Goal: Information Seeking & Learning: Learn about a topic

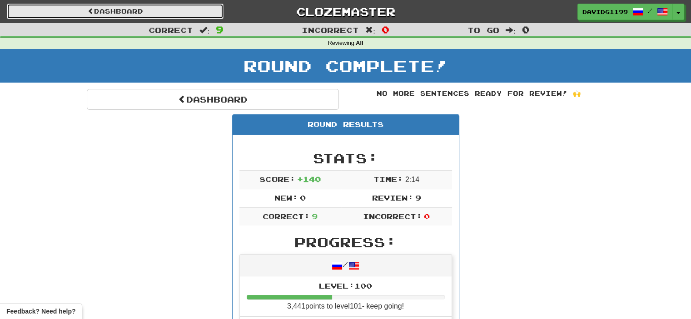
click at [100, 10] on link "Dashboard" at bounding box center [115, 11] width 217 height 15
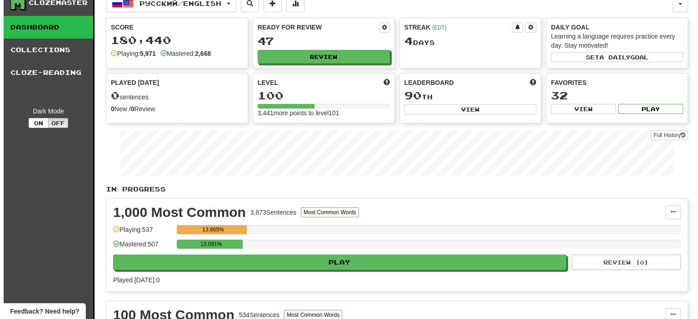
scroll to position [11, 0]
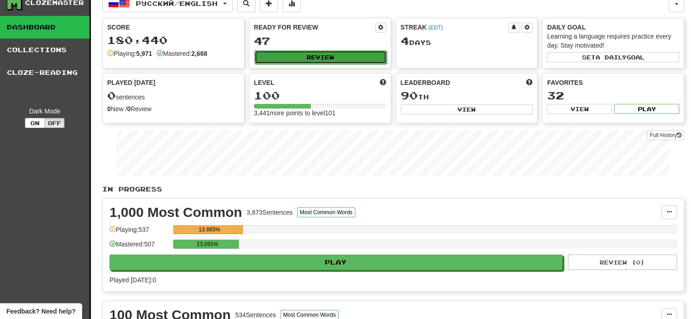
click at [318, 54] on button "Review" at bounding box center [320, 57] width 132 height 14
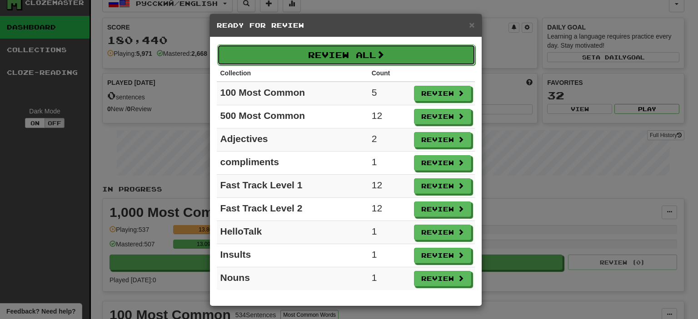
click at [323, 55] on button "Review All" at bounding box center [346, 55] width 258 height 21
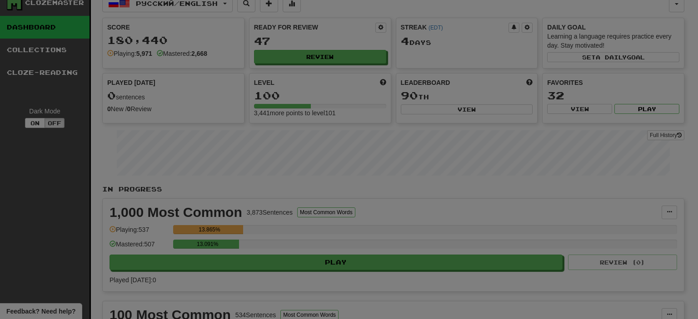
select select "**"
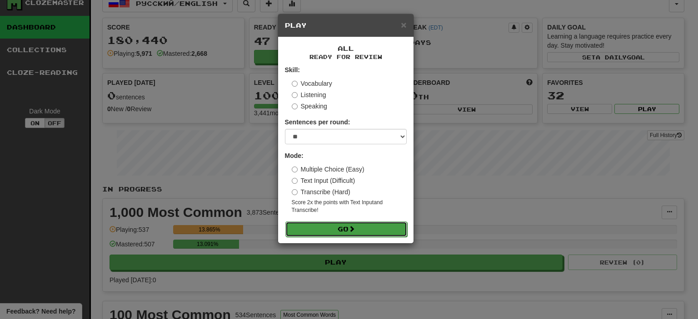
click at [338, 231] on button "Go" at bounding box center [346, 229] width 122 height 15
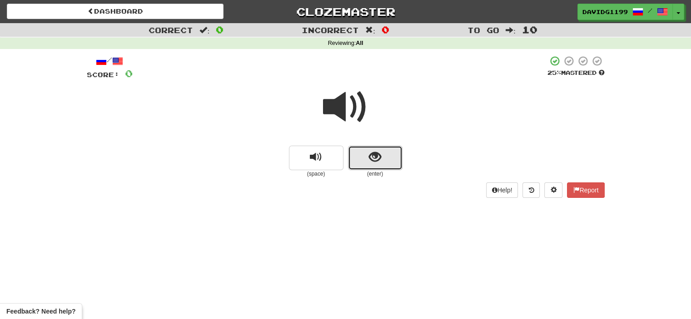
click at [364, 159] on button "show sentence" at bounding box center [375, 158] width 55 height 25
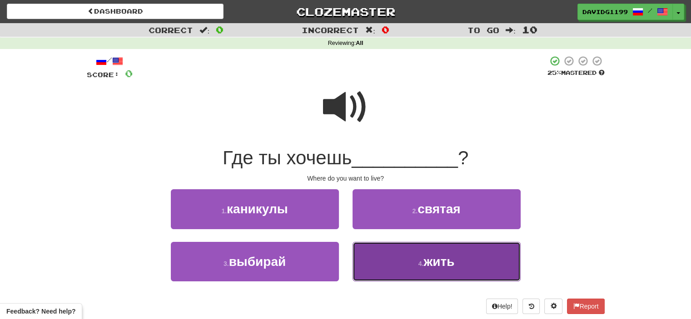
click at [401, 268] on button "4 . жить" at bounding box center [437, 262] width 168 height 40
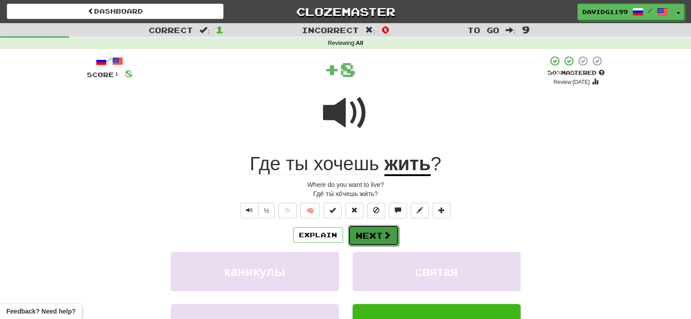
click at [367, 232] on button "Next" at bounding box center [373, 235] width 51 height 21
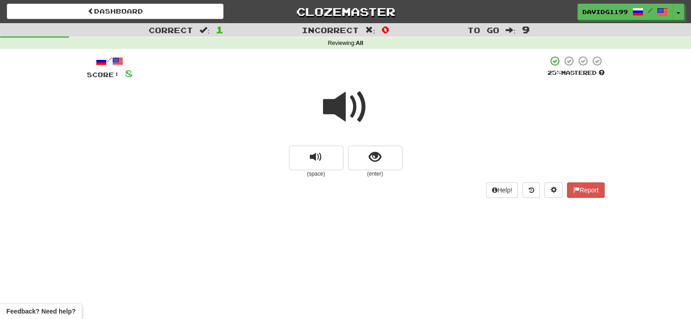
click at [346, 111] on span at bounding box center [345, 106] width 45 height 45
click at [359, 154] on button "show sentence" at bounding box center [375, 158] width 55 height 25
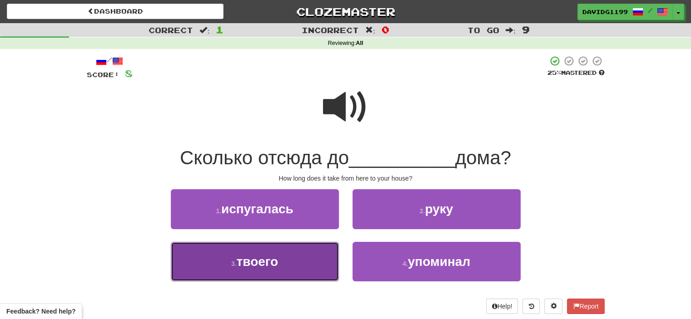
click at [292, 268] on button "3 . твоего" at bounding box center [255, 262] width 168 height 40
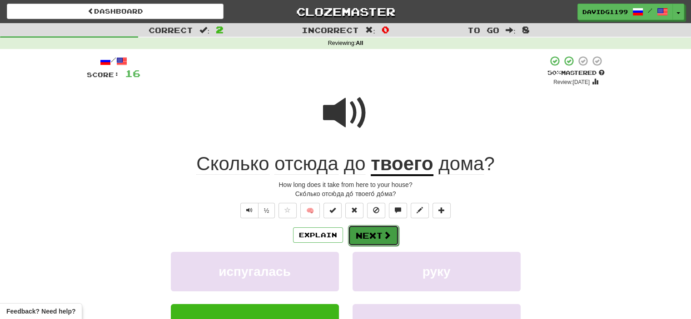
click at [379, 232] on button "Next" at bounding box center [373, 235] width 51 height 21
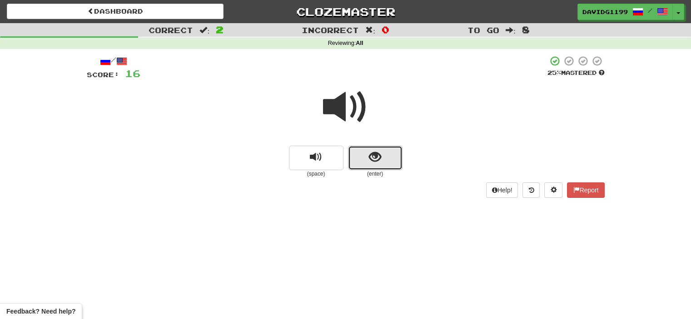
click at [362, 157] on button "show sentence" at bounding box center [375, 158] width 55 height 25
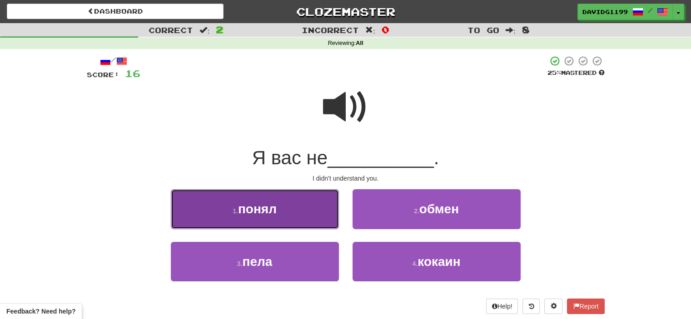
click at [297, 211] on button "1 . понял" at bounding box center [255, 209] width 168 height 40
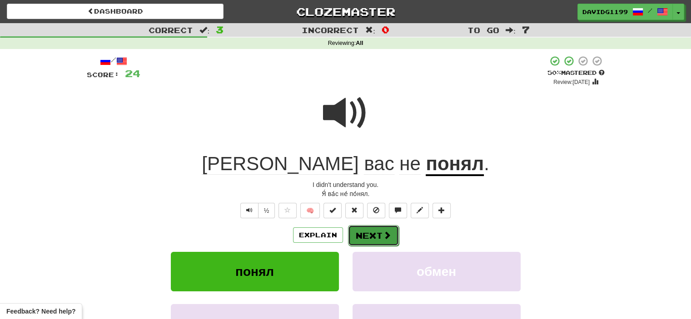
click at [378, 235] on button "Next" at bounding box center [373, 235] width 51 height 21
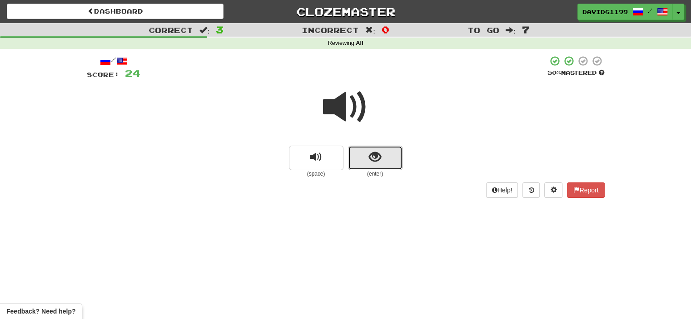
click at [357, 157] on button "show sentence" at bounding box center [375, 158] width 55 height 25
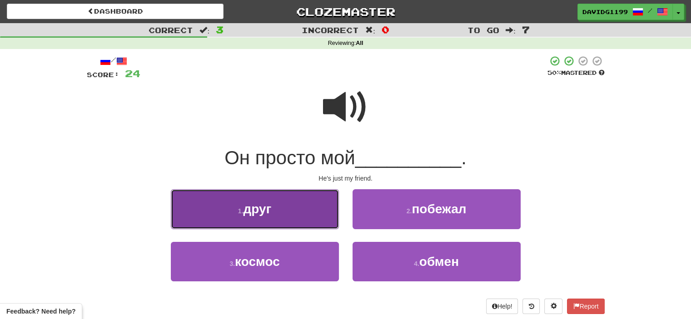
click at [279, 209] on button "1 . друг" at bounding box center [255, 209] width 168 height 40
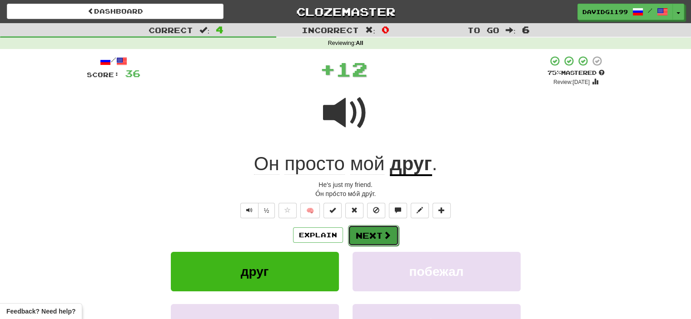
click at [373, 235] on button "Next" at bounding box center [373, 235] width 51 height 21
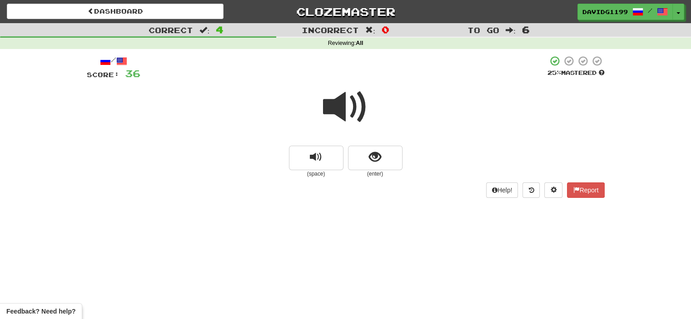
click at [354, 114] on span at bounding box center [345, 106] width 45 height 45
click at [363, 156] on button "show sentence" at bounding box center [375, 158] width 55 height 25
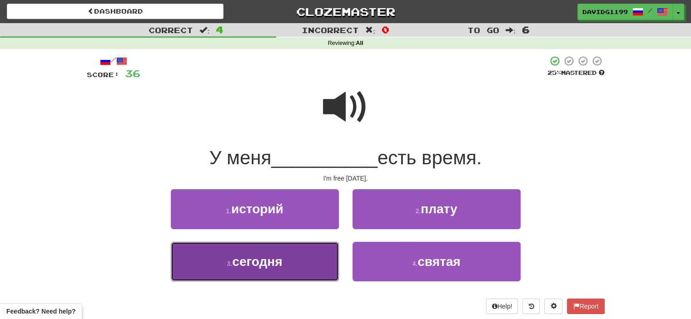
click at [303, 270] on button "3 . сегодня" at bounding box center [255, 262] width 168 height 40
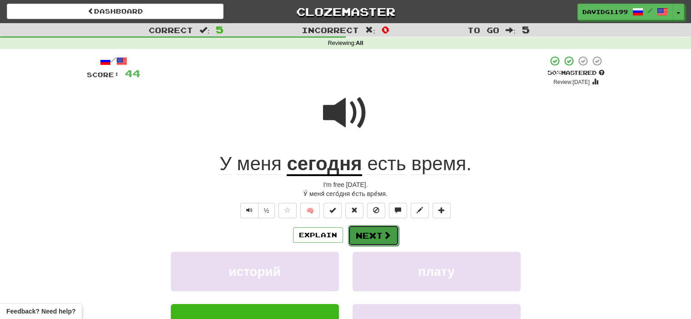
click at [363, 233] on button "Next" at bounding box center [373, 235] width 51 height 21
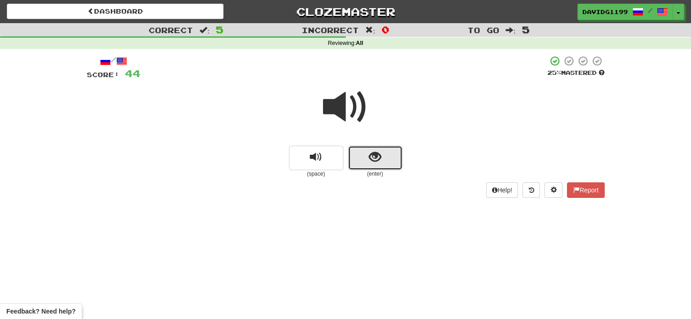
click at [366, 155] on button "show sentence" at bounding box center [375, 158] width 55 height 25
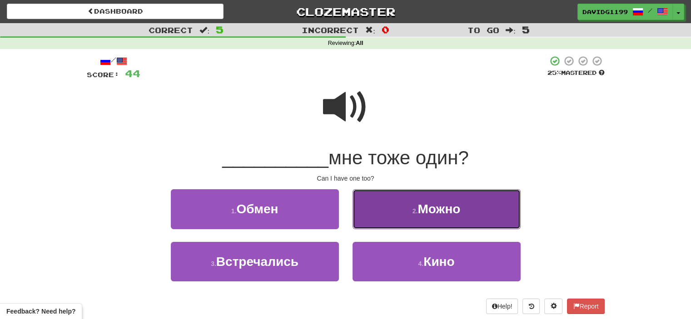
click at [383, 210] on button "2 . Можно" at bounding box center [437, 209] width 168 height 40
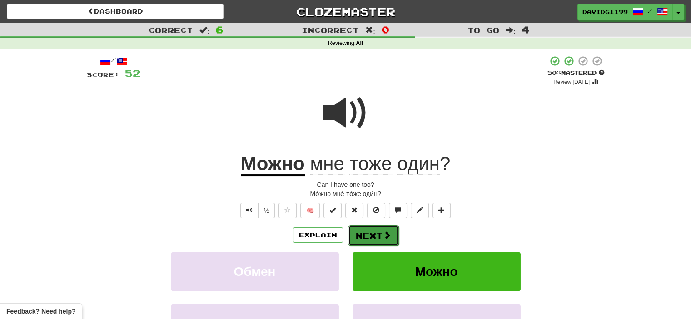
click at [378, 233] on button "Next" at bounding box center [373, 235] width 51 height 21
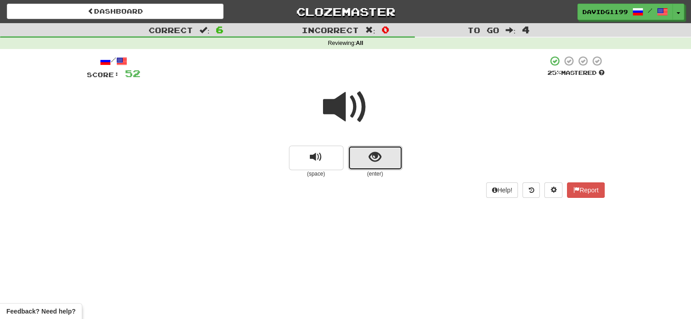
click at [360, 156] on button "show sentence" at bounding box center [375, 158] width 55 height 25
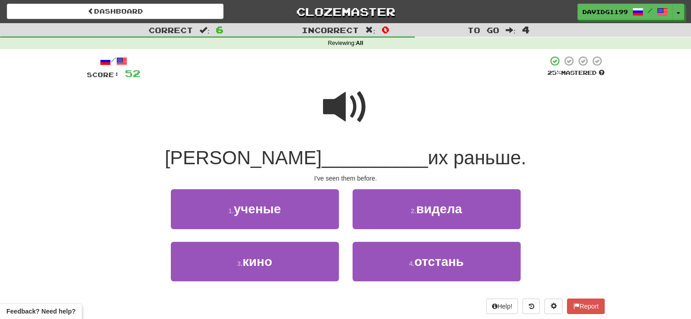
click at [343, 107] on span at bounding box center [345, 106] width 45 height 45
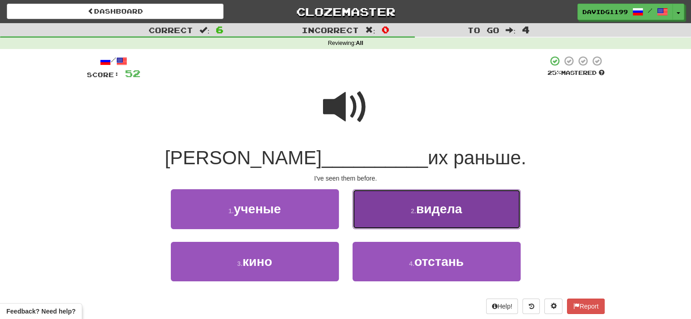
click at [405, 205] on button "2 . видела" at bounding box center [437, 209] width 168 height 40
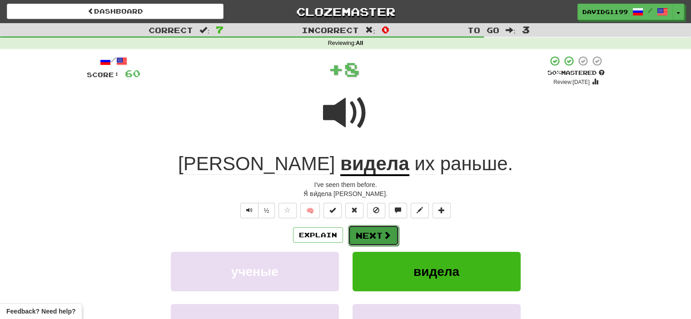
click at [363, 234] on button "Next" at bounding box center [373, 235] width 51 height 21
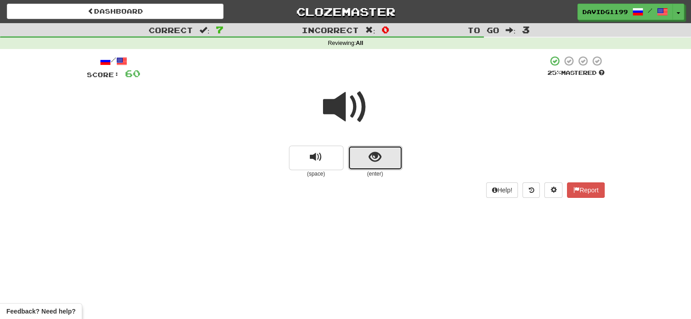
click at [360, 165] on button "show sentence" at bounding box center [375, 158] width 55 height 25
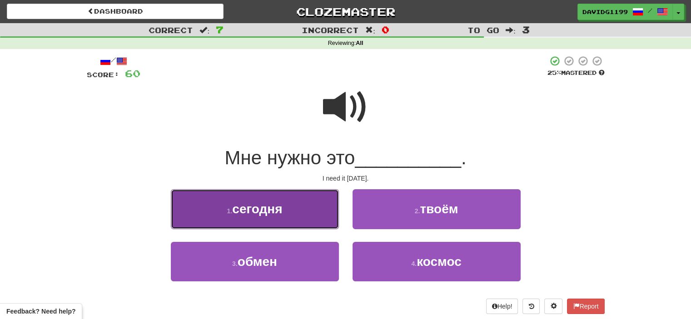
click at [298, 216] on button "1 . сегодня" at bounding box center [255, 209] width 168 height 40
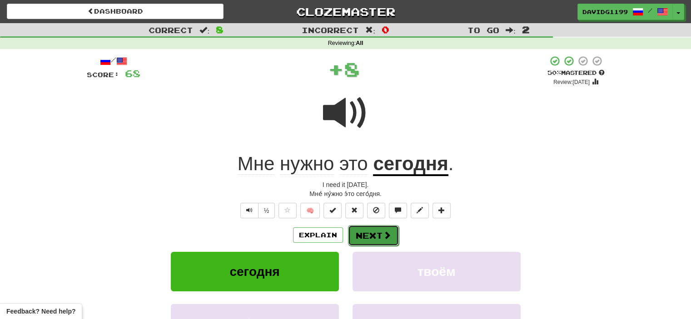
click at [367, 233] on button "Next" at bounding box center [373, 235] width 51 height 21
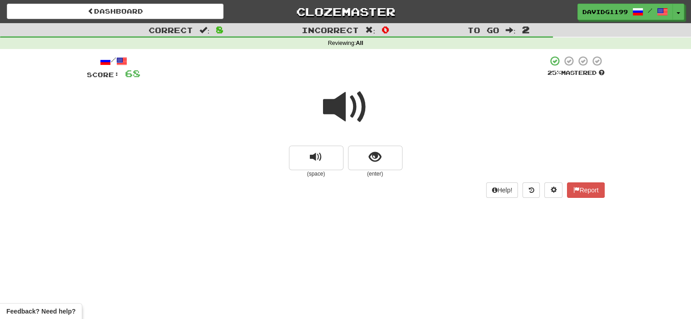
click at [353, 108] on span at bounding box center [345, 106] width 45 height 45
click at [359, 154] on button "show sentence" at bounding box center [375, 158] width 55 height 25
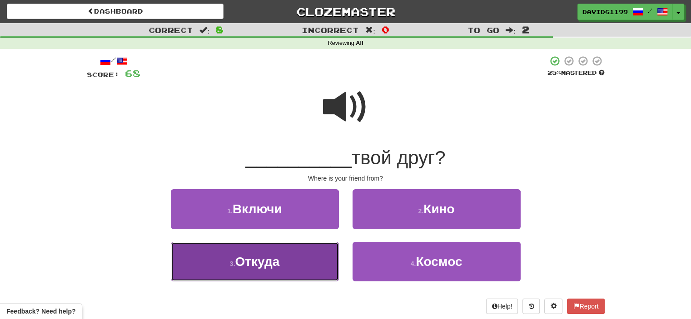
click at [320, 261] on button "3 . Откуда" at bounding box center [255, 262] width 168 height 40
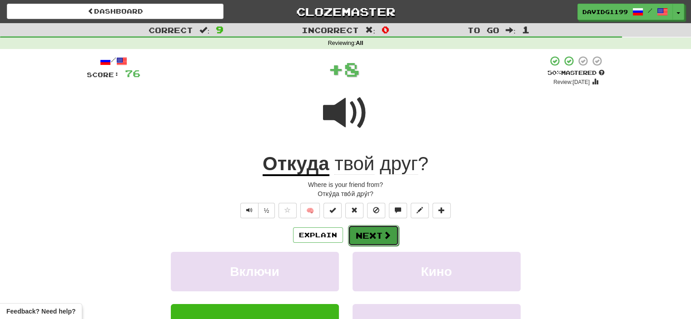
click at [371, 239] on button "Next" at bounding box center [373, 235] width 51 height 21
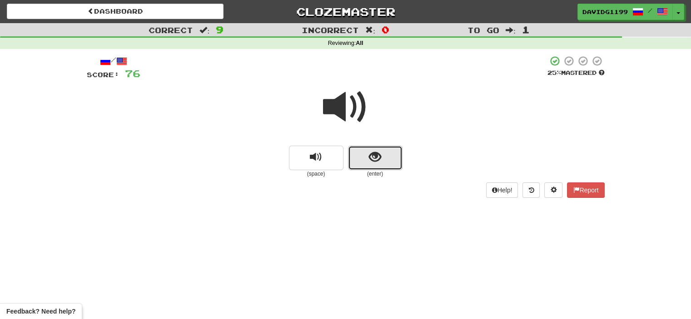
click at [357, 159] on button "show sentence" at bounding box center [375, 158] width 55 height 25
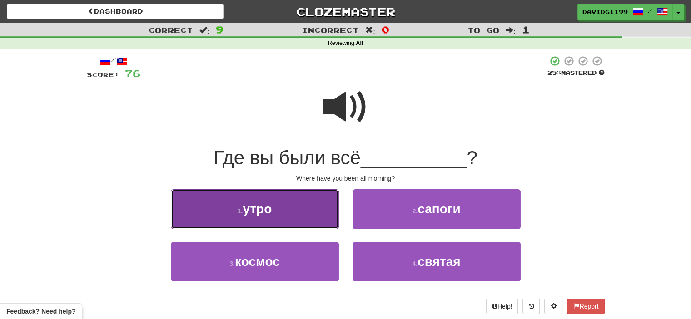
click at [305, 207] on button "1 . утро" at bounding box center [255, 209] width 168 height 40
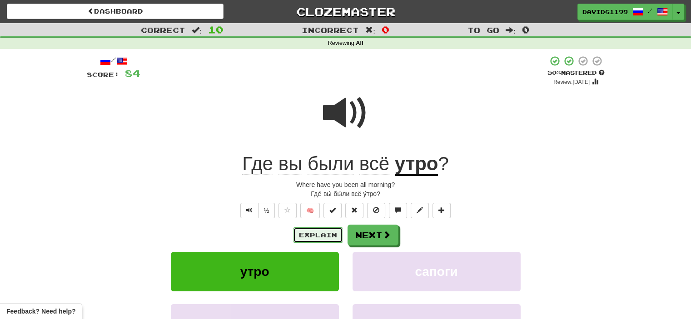
click at [314, 232] on button "Explain" at bounding box center [318, 235] width 50 height 15
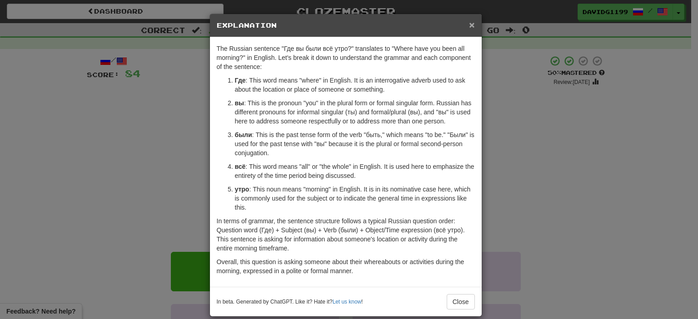
click at [469, 25] on span "×" at bounding box center [471, 25] width 5 height 10
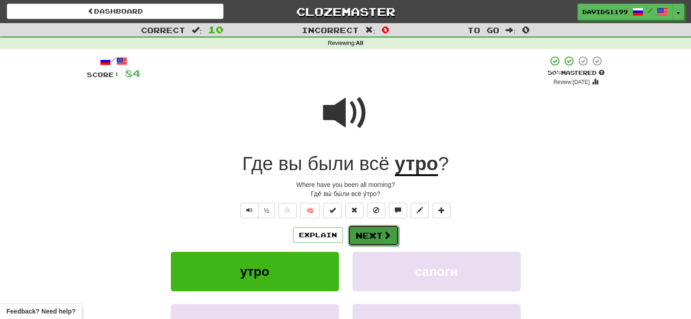
click at [368, 232] on button "Next" at bounding box center [373, 235] width 51 height 21
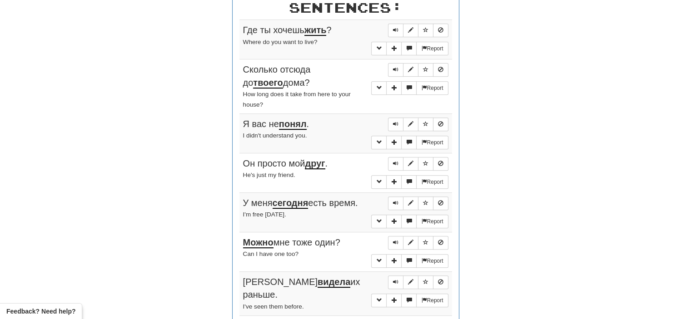
scroll to position [358, 0]
click at [396, 24] on button "Sentence controls" at bounding box center [395, 30] width 15 height 14
click at [396, 66] on span "Sentence controls" at bounding box center [395, 68] width 5 height 5
click at [394, 121] on span "Sentence controls" at bounding box center [395, 123] width 5 height 5
click at [395, 162] on span "Sentence controls" at bounding box center [395, 162] width 5 height 5
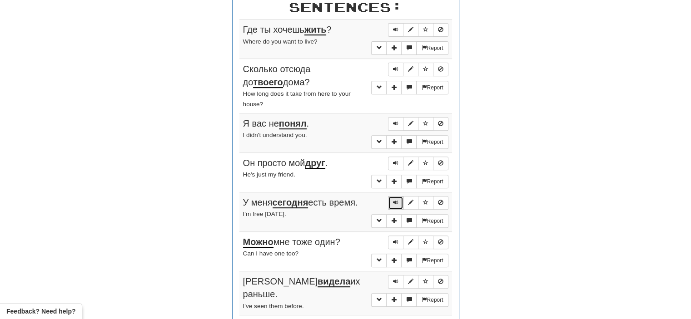
click at [395, 200] on span "Sentence controls" at bounding box center [395, 202] width 5 height 5
click at [395, 241] on span "Sentence controls" at bounding box center [395, 241] width 5 height 5
click at [394, 279] on span "Sentence controls" at bounding box center [395, 281] width 5 height 5
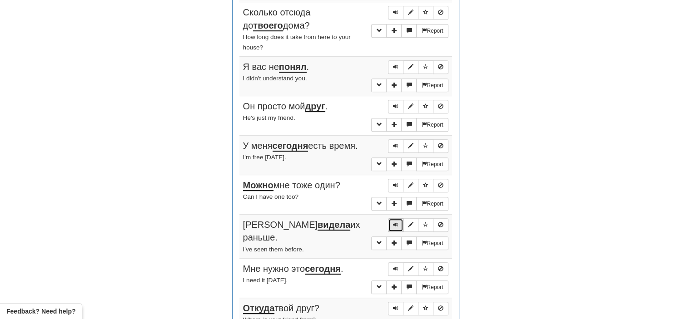
scroll to position [451, 0]
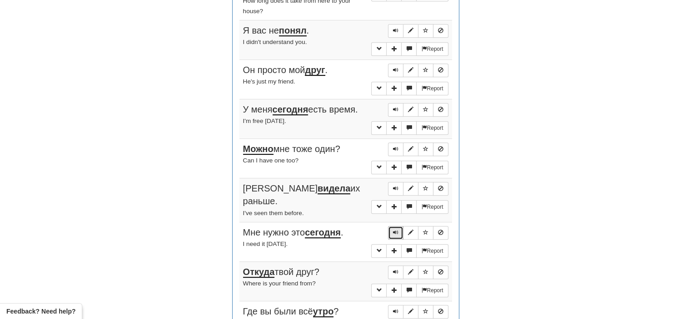
click at [393, 230] on span "Sentence controls" at bounding box center [395, 232] width 5 height 5
click at [395, 269] on span "Sentence controls" at bounding box center [395, 271] width 5 height 5
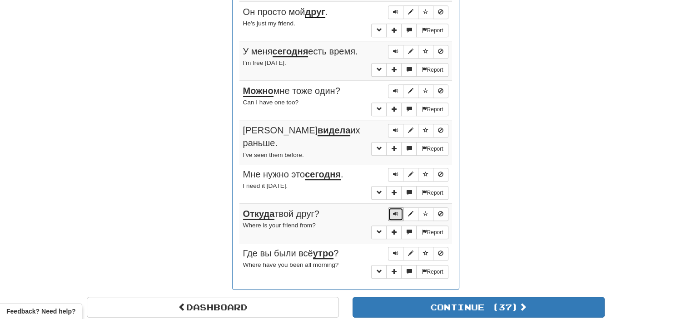
scroll to position [530, 0]
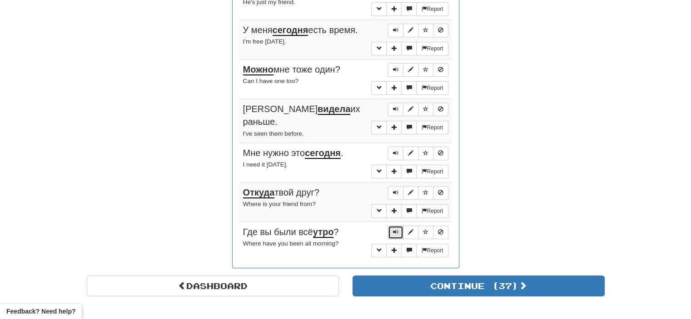
click at [394, 229] on span "Sentence controls" at bounding box center [395, 231] width 5 height 5
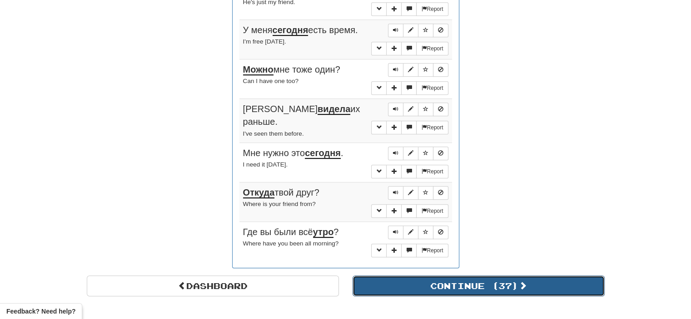
click at [422, 276] on button "Continue ( 37 )" at bounding box center [479, 286] width 252 height 21
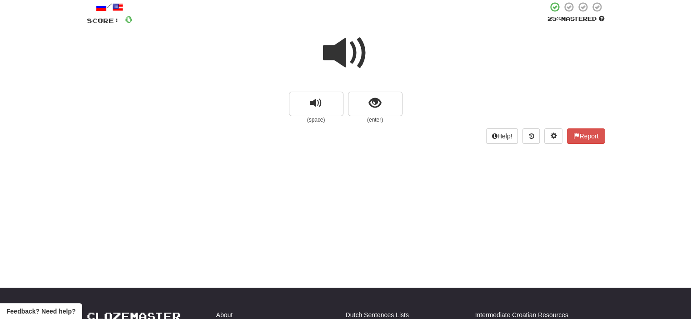
scroll to position [54, 0]
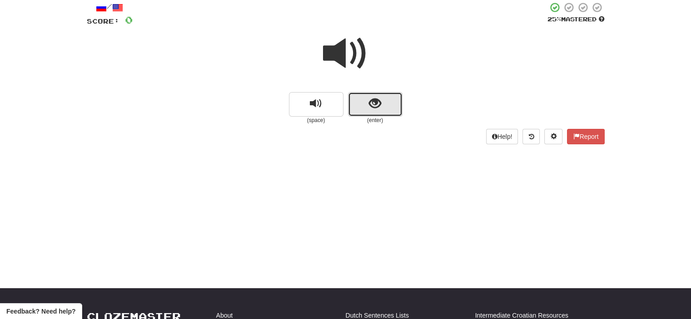
click at [365, 102] on button "show sentence" at bounding box center [375, 104] width 55 height 25
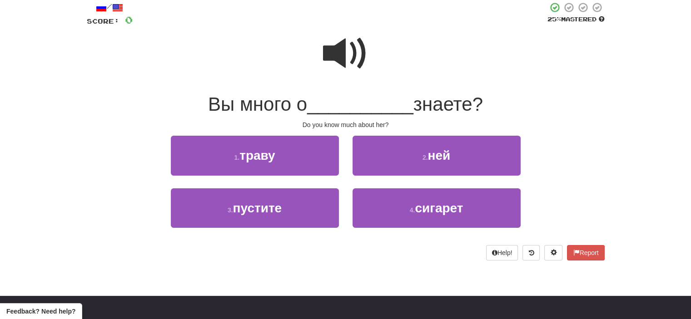
click at [347, 50] on span at bounding box center [345, 53] width 45 height 45
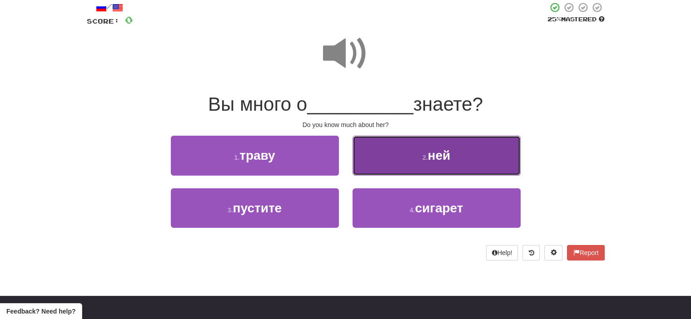
click at [417, 158] on button "2 . ней" at bounding box center [437, 156] width 168 height 40
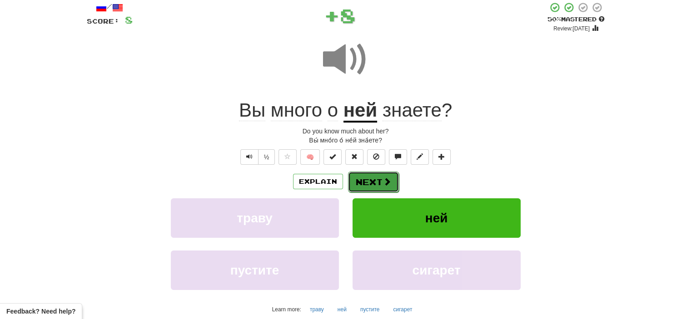
click at [374, 178] on button "Next" at bounding box center [373, 182] width 51 height 21
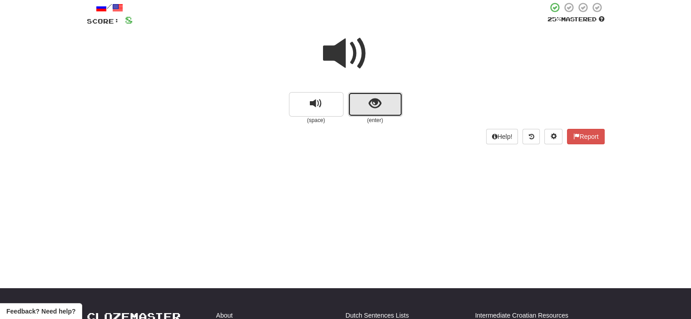
click at [361, 100] on button "show sentence" at bounding box center [375, 104] width 55 height 25
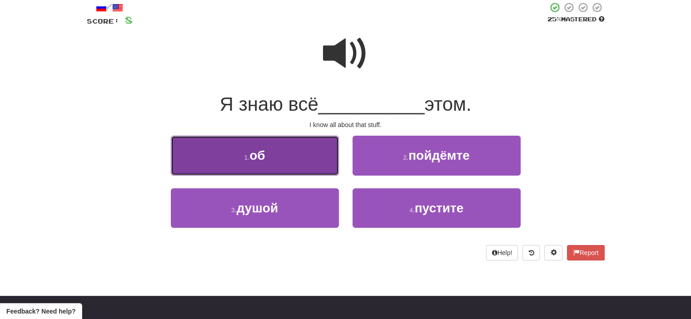
click at [318, 162] on button "1 . об" at bounding box center [255, 156] width 168 height 40
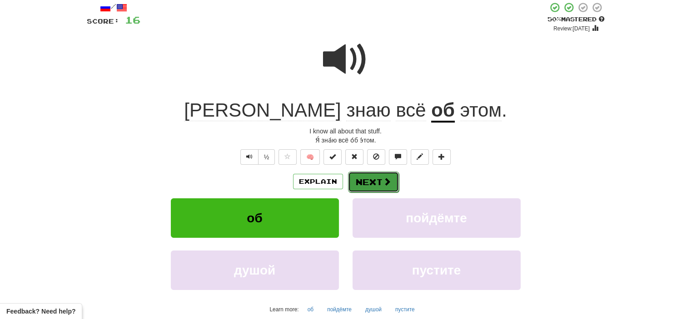
click at [371, 181] on button "Next" at bounding box center [373, 182] width 51 height 21
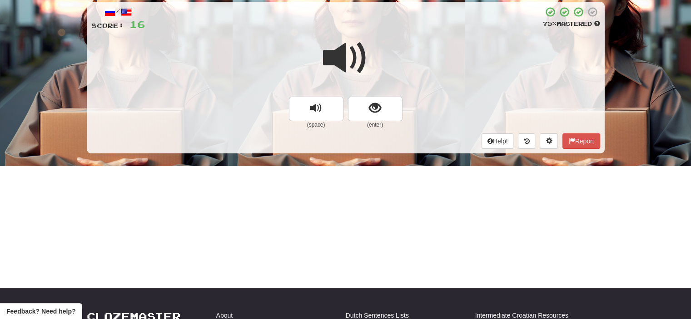
click at [351, 55] on span at bounding box center [345, 57] width 45 height 45
click at [361, 107] on button "show sentence" at bounding box center [375, 109] width 55 height 25
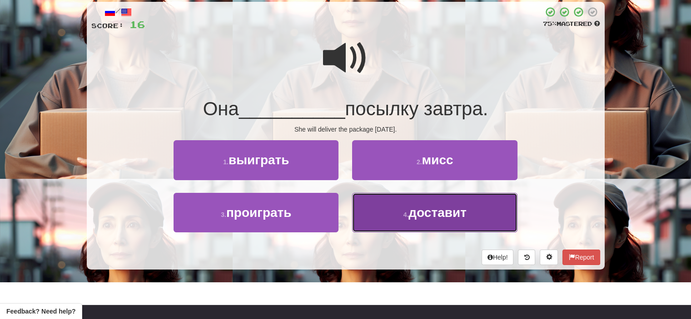
click at [403, 215] on small "4 ." at bounding box center [405, 214] width 5 height 7
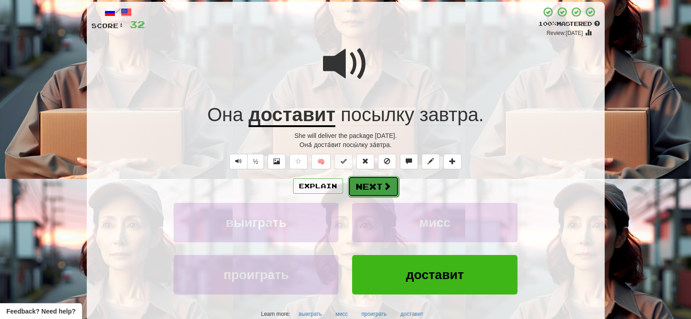
click at [385, 182] on span at bounding box center [387, 186] width 8 height 8
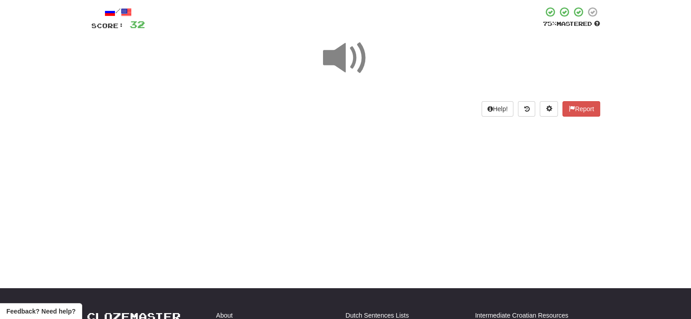
scroll to position [0, 0]
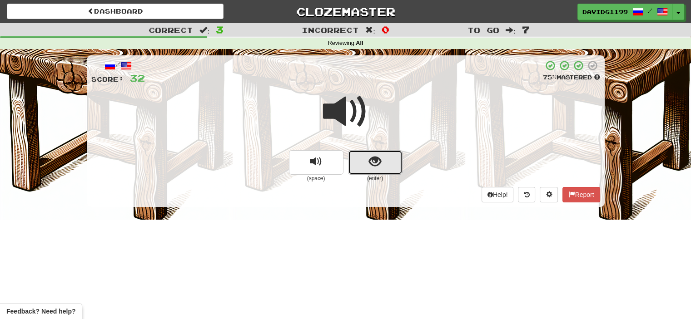
click at [362, 159] on button "show sentence" at bounding box center [375, 162] width 55 height 25
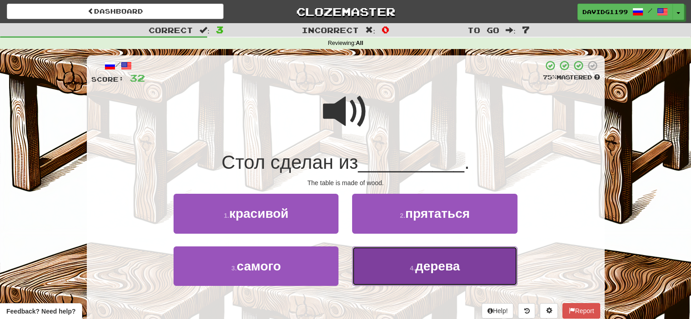
click at [416, 271] on span "дерева" at bounding box center [437, 266] width 45 height 14
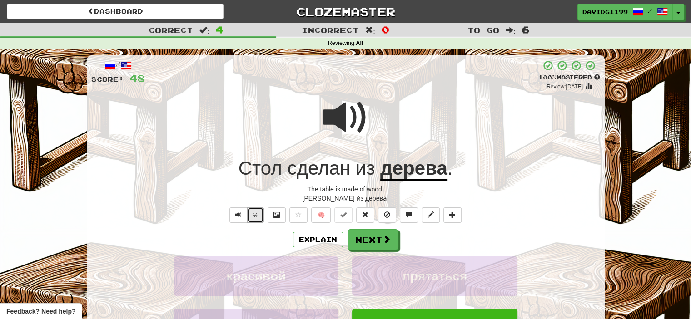
click at [254, 214] on button "½" at bounding box center [255, 215] width 17 height 15
click at [256, 215] on button "½" at bounding box center [255, 215] width 17 height 15
click at [380, 240] on button "Next" at bounding box center [373, 240] width 51 height 21
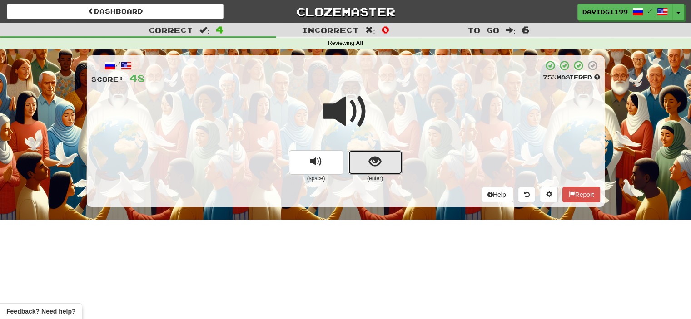
click at [360, 164] on button "show sentence" at bounding box center [375, 162] width 55 height 25
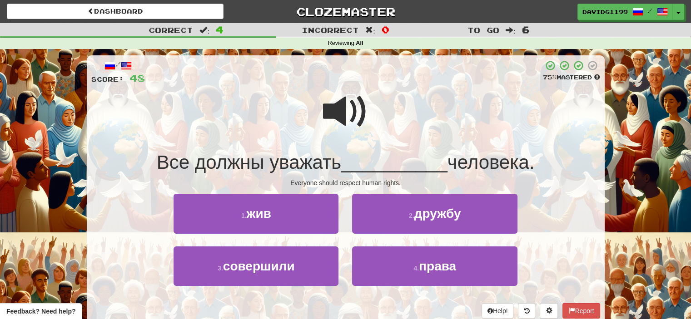
click at [341, 112] on span at bounding box center [345, 111] width 45 height 45
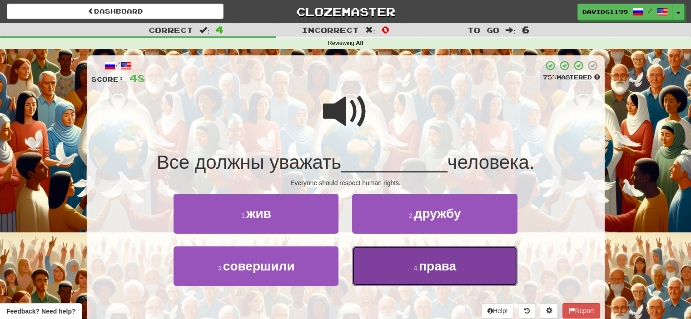
click at [412, 276] on button "4 . права" at bounding box center [434, 267] width 165 height 40
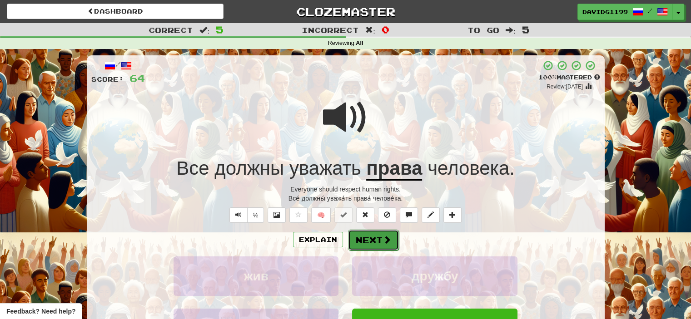
click at [374, 241] on button "Next" at bounding box center [373, 240] width 51 height 21
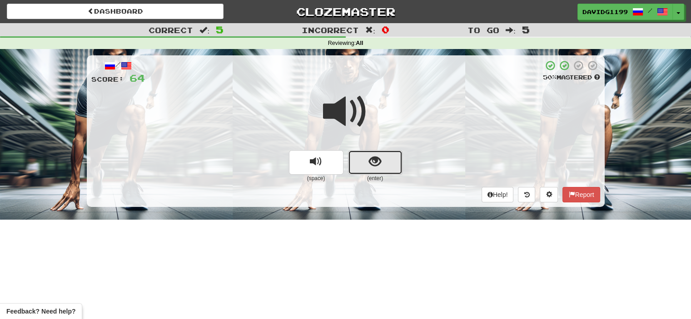
click at [375, 164] on span "show sentence" at bounding box center [375, 162] width 12 height 12
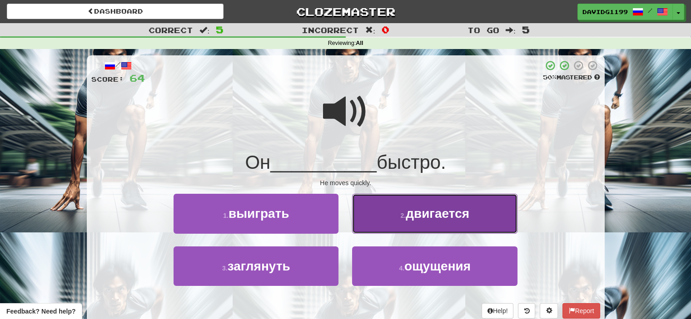
click at [396, 218] on button "2 . двигается" at bounding box center [434, 214] width 165 height 40
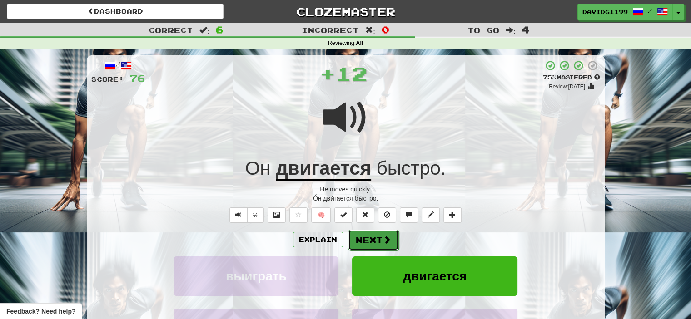
click at [375, 239] on button "Next" at bounding box center [373, 240] width 51 height 21
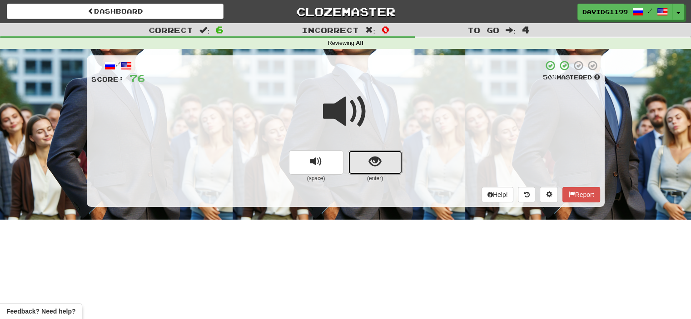
click at [359, 166] on button "show sentence" at bounding box center [375, 162] width 55 height 25
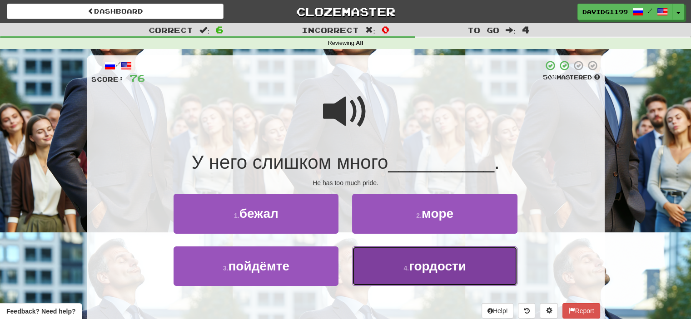
click at [413, 269] on span "гордости" at bounding box center [437, 266] width 57 height 14
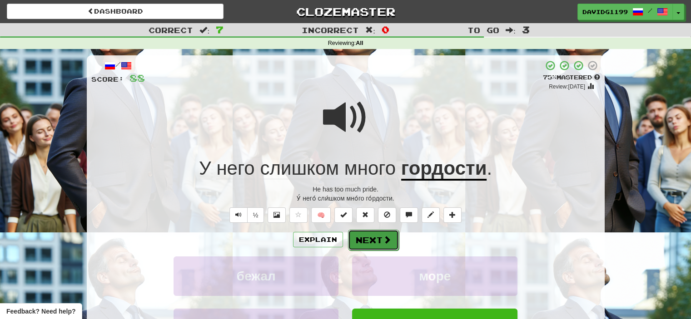
click at [367, 236] on button "Next" at bounding box center [373, 240] width 51 height 21
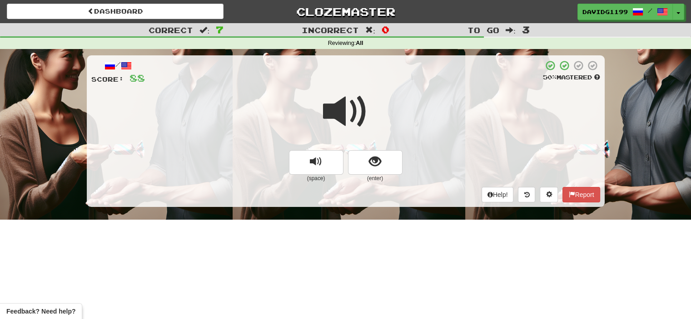
click at [352, 118] on span at bounding box center [345, 111] width 45 height 45
click at [362, 167] on button "show sentence" at bounding box center [375, 162] width 55 height 25
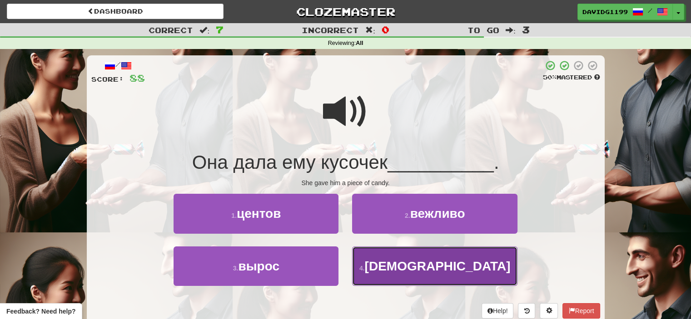
click at [392, 269] on button "4 . конфеты" at bounding box center [434, 267] width 165 height 40
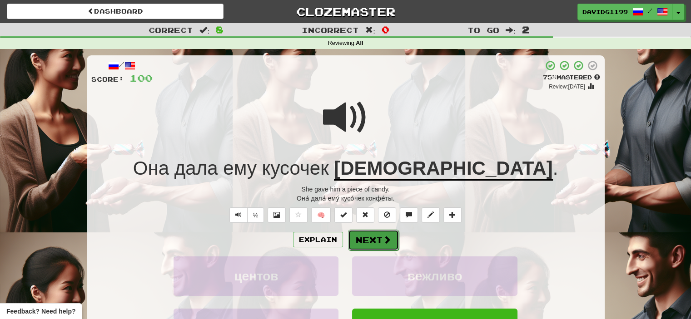
click at [371, 238] on button "Next" at bounding box center [373, 240] width 51 height 21
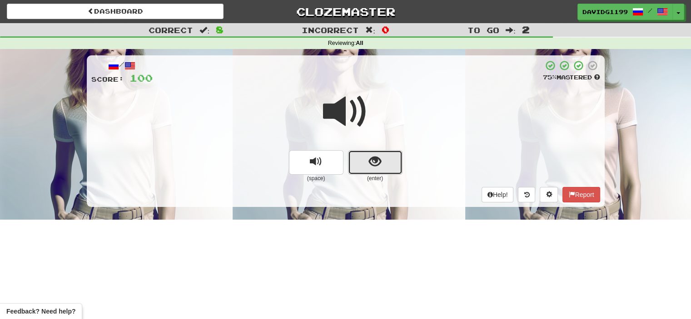
click at [361, 164] on button "show sentence" at bounding box center [375, 162] width 55 height 25
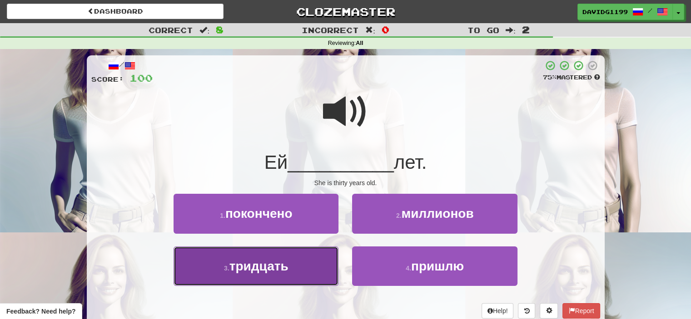
click at [273, 268] on span "тридцать" at bounding box center [258, 266] width 59 height 14
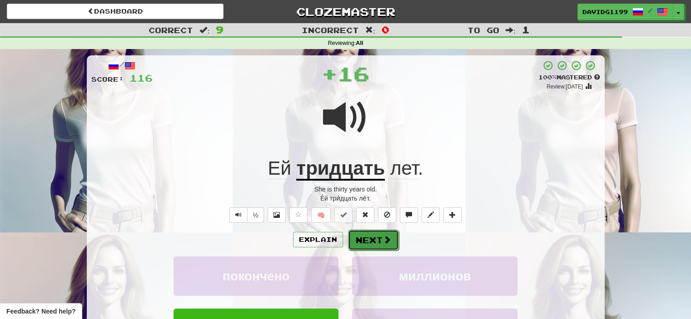
click at [385, 241] on span at bounding box center [387, 240] width 8 height 8
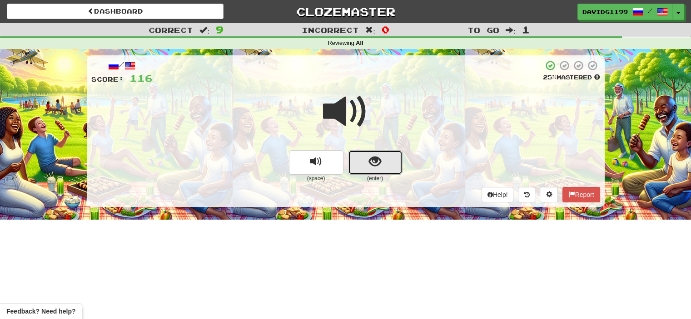
click at [355, 167] on button "show sentence" at bounding box center [375, 162] width 55 height 25
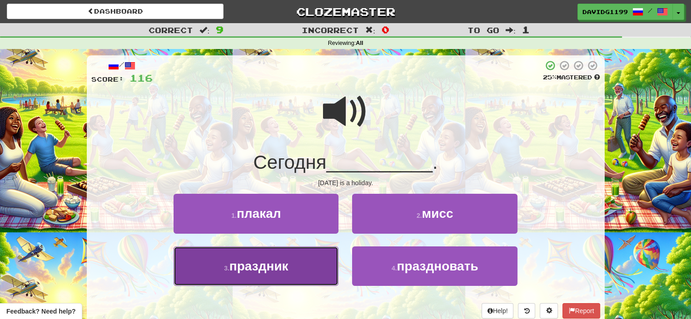
click at [301, 258] on button "3 . праздник" at bounding box center [256, 267] width 165 height 40
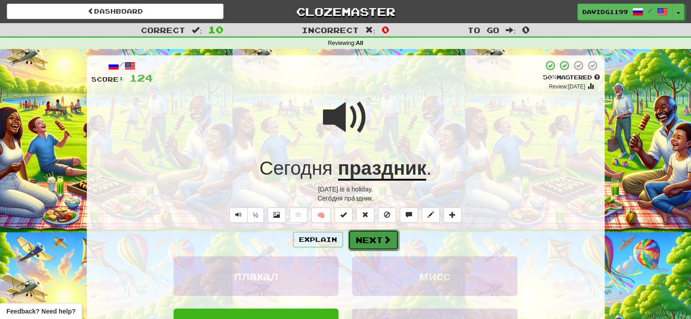
click at [369, 241] on button "Next" at bounding box center [373, 240] width 51 height 21
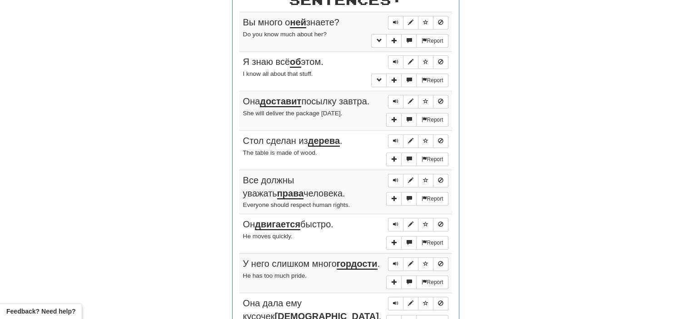
scroll to position [370, 0]
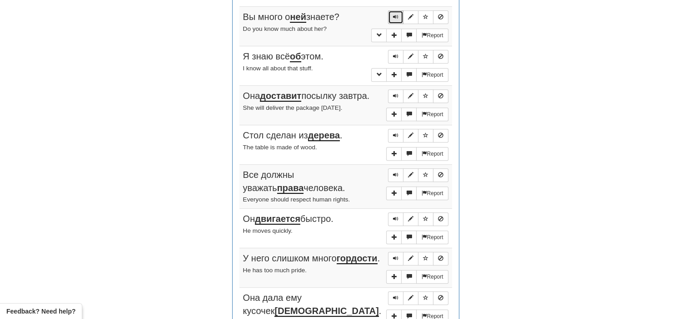
click at [398, 17] on span "Sentence controls" at bounding box center [395, 16] width 5 height 5
click at [398, 56] on span "Sentence controls" at bounding box center [395, 56] width 5 height 5
click at [397, 93] on span "Sentence controls" at bounding box center [395, 95] width 5 height 5
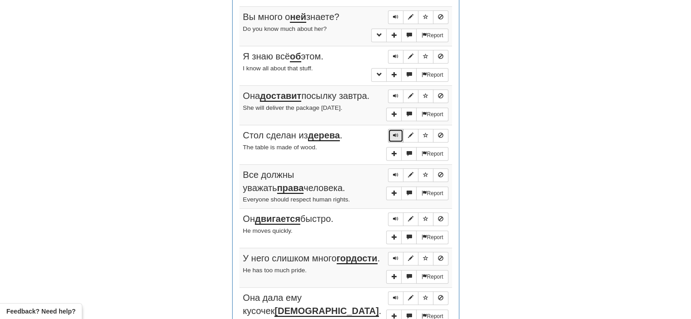
click at [394, 133] on span "Sentence controls" at bounding box center [395, 135] width 5 height 5
click at [397, 172] on span "Sentence controls" at bounding box center [395, 174] width 5 height 5
click at [396, 216] on span "Sentence controls" at bounding box center [395, 218] width 5 height 5
click at [395, 256] on span "Sentence controls" at bounding box center [395, 258] width 5 height 5
click at [394, 297] on span "Sentence controls" at bounding box center [395, 297] width 5 height 5
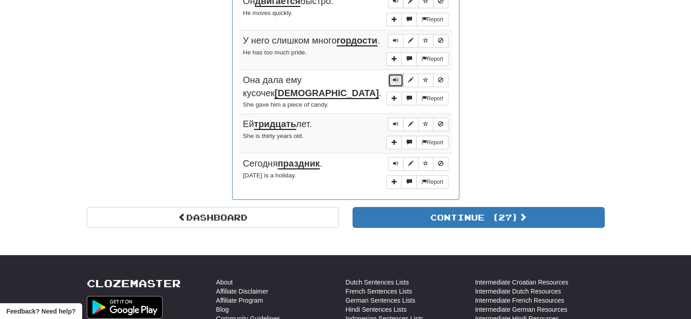
scroll to position [610, 0]
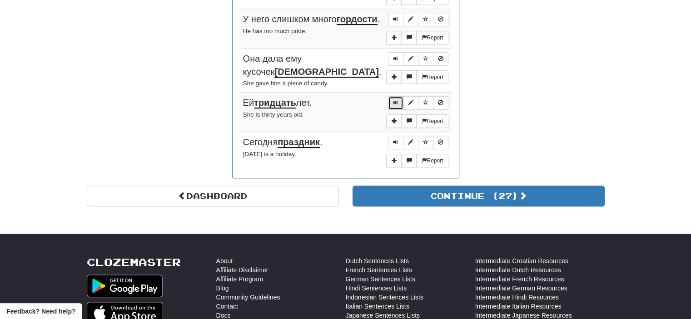
click at [394, 102] on span "Sentence controls" at bounding box center [395, 102] width 5 height 5
click at [394, 139] on span "Sentence controls" at bounding box center [395, 141] width 5 height 5
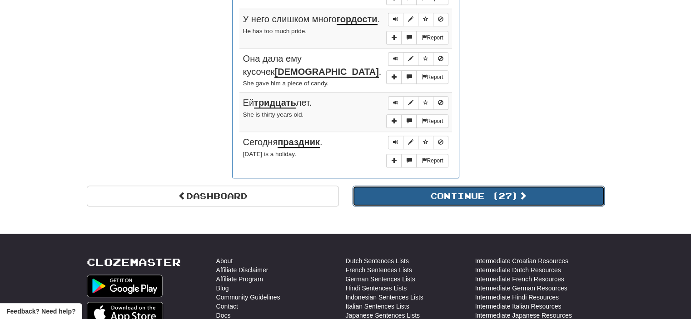
click at [403, 193] on button "Continue ( 27 )" at bounding box center [479, 196] width 252 height 21
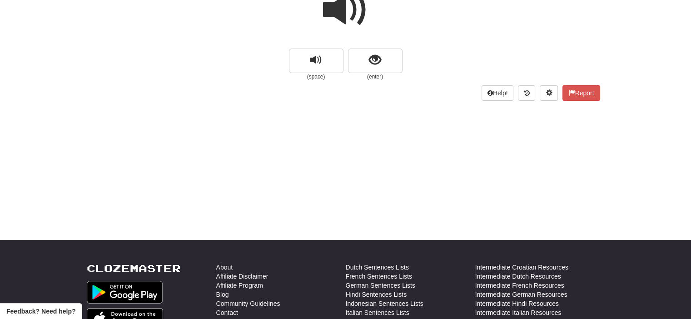
scroll to position [0, 0]
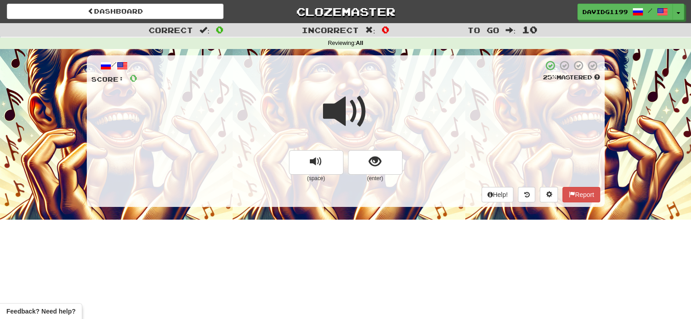
click at [354, 117] on span at bounding box center [345, 111] width 45 height 45
click at [348, 109] on span at bounding box center [345, 111] width 45 height 45
click at [366, 161] on button "show sentence" at bounding box center [375, 162] width 55 height 25
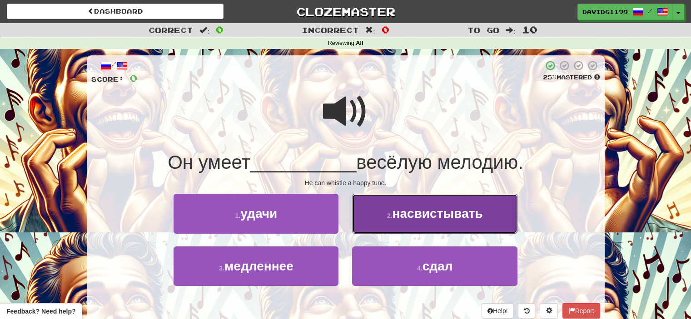
click at [411, 218] on span "насвистывать" at bounding box center [437, 214] width 90 height 14
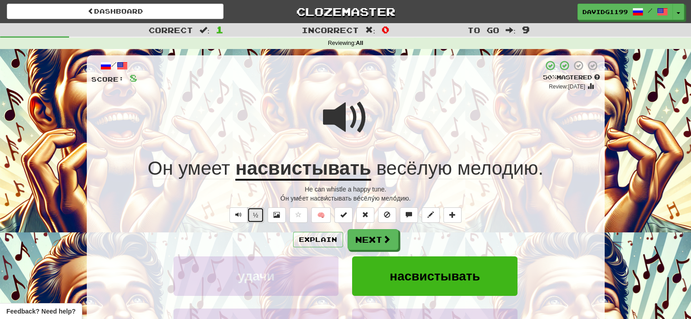
click at [253, 217] on button "½" at bounding box center [255, 215] width 17 height 15
click at [323, 240] on button "Explain" at bounding box center [318, 239] width 50 height 15
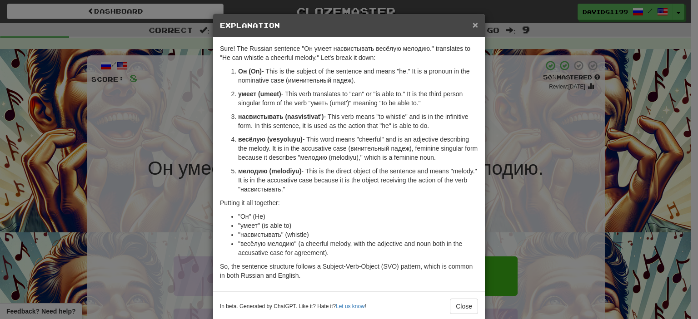
click at [472, 23] on span "×" at bounding box center [474, 25] width 5 height 10
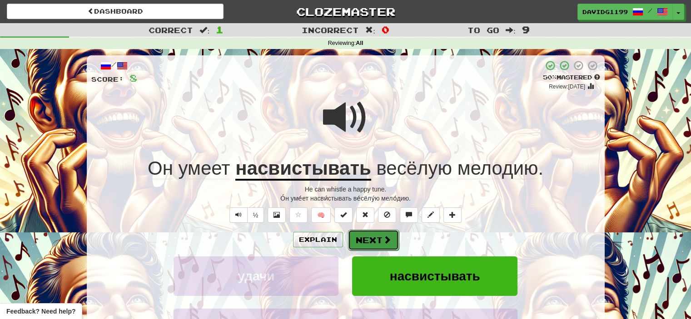
click at [377, 238] on button "Next" at bounding box center [373, 240] width 51 height 21
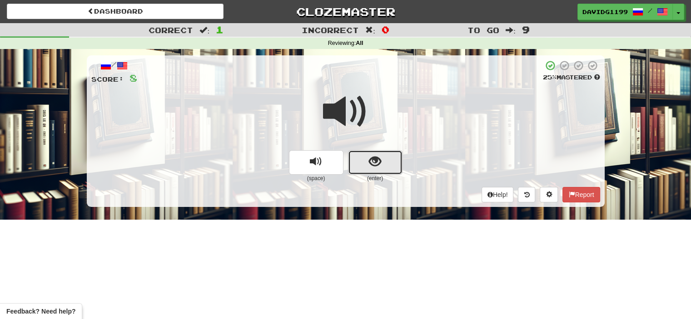
click at [365, 159] on button "show sentence" at bounding box center [375, 162] width 55 height 25
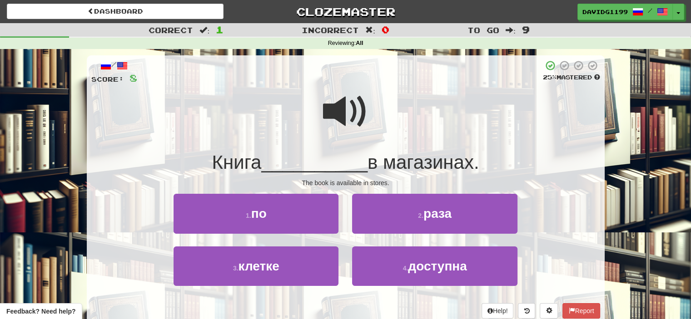
click at [339, 104] on span at bounding box center [345, 111] width 45 height 45
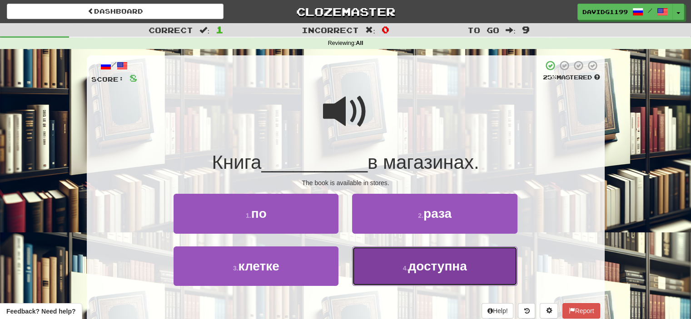
click at [425, 267] on span "доступна" at bounding box center [437, 266] width 59 height 14
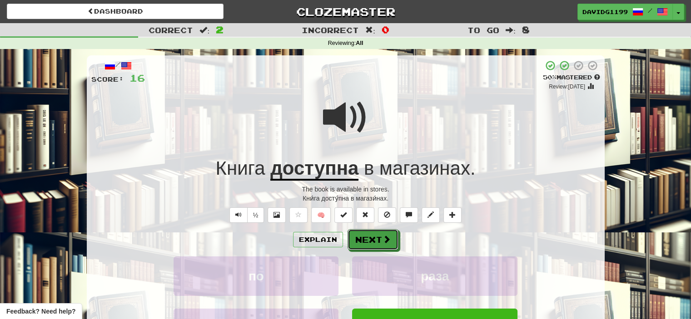
click at [374, 239] on button "Next" at bounding box center [373, 239] width 51 height 21
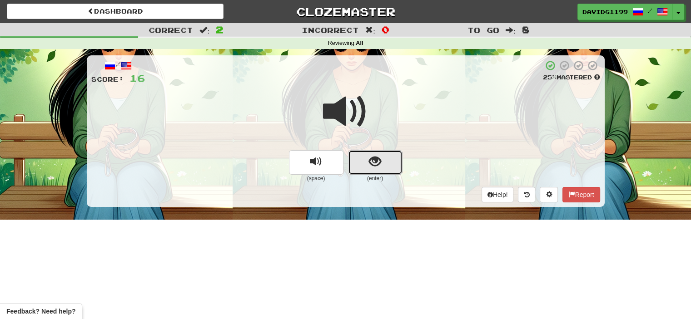
click at [362, 165] on button "show sentence" at bounding box center [375, 162] width 55 height 25
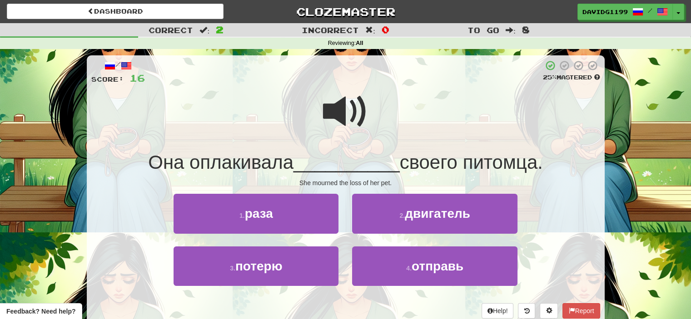
click at [335, 101] on span at bounding box center [345, 111] width 45 height 45
click at [338, 105] on span at bounding box center [345, 111] width 45 height 45
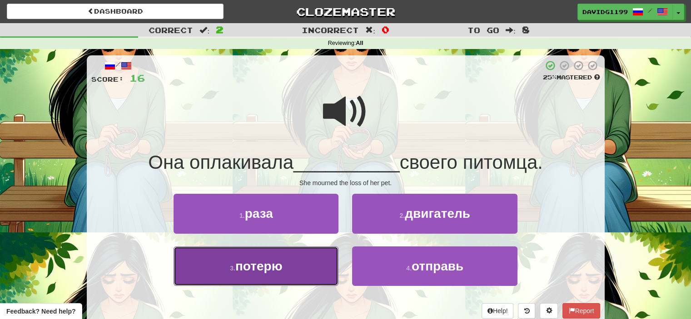
click at [297, 268] on button "3 . потерю" at bounding box center [256, 267] width 165 height 40
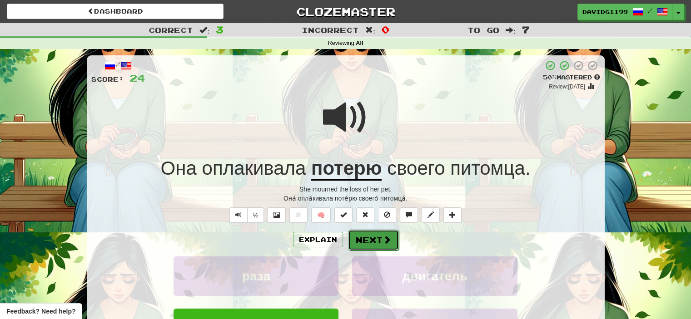
click at [377, 236] on button "Next" at bounding box center [373, 240] width 51 height 21
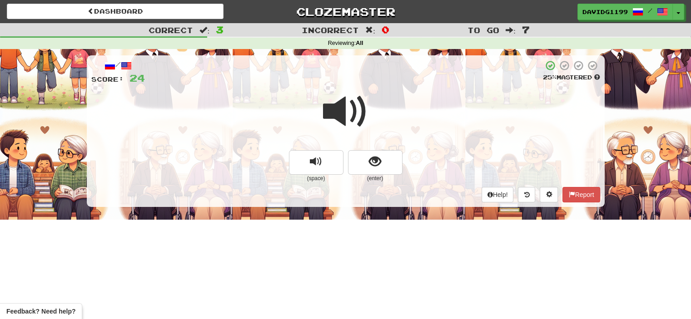
click at [354, 110] on span at bounding box center [345, 111] width 45 height 45
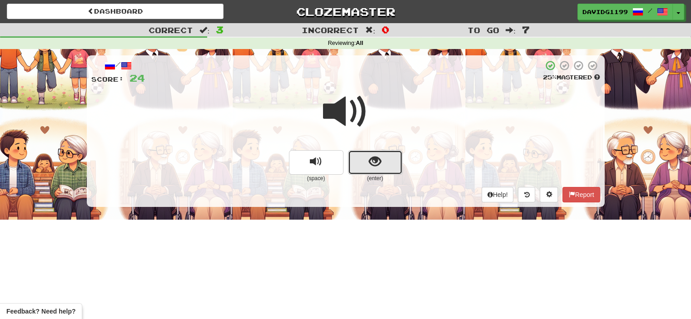
click at [368, 170] on button "show sentence" at bounding box center [375, 162] width 55 height 25
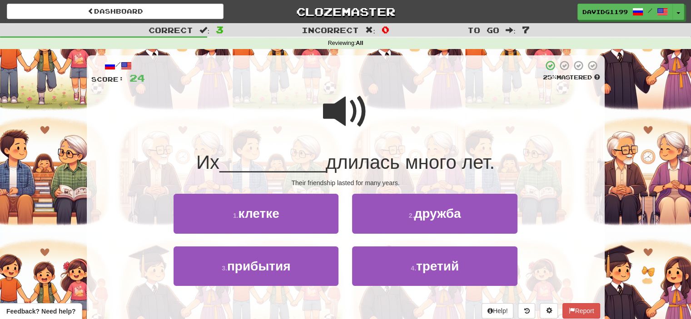
click at [349, 117] on span at bounding box center [345, 111] width 45 height 45
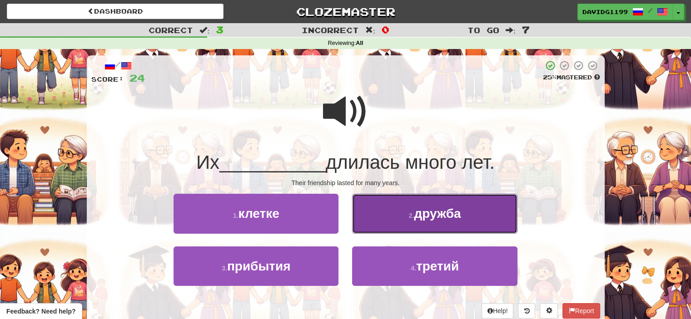
click at [426, 218] on span "дружба" at bounding box center [437, 214] width 47 height 14
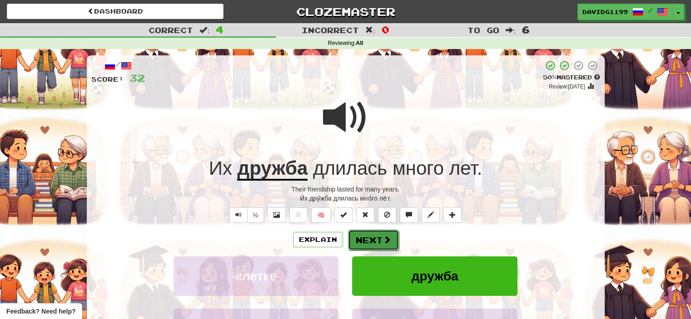
click at [368, 243] on button "Next" at bounding box center [373, 240] width 51 height 21
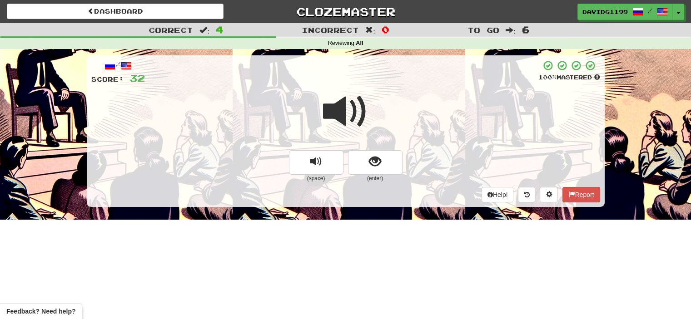
click at [346, 110] on span at bounding box center [345, 111] width 45 height 45
click at [360, 166] on button "show sentence" at bounding box center [375, 162] width 55 height 25
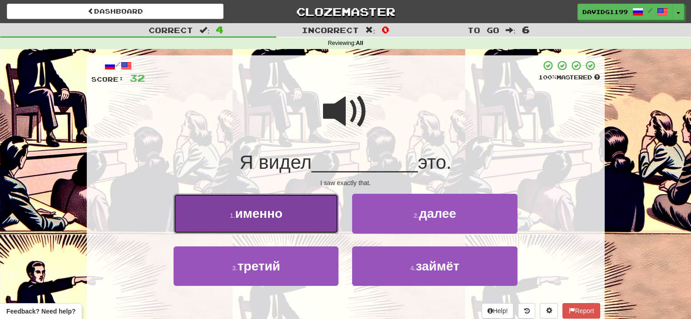
click at [306, 216] on button "1 . именно" at bounding box center [256, 214] width 165 height 40
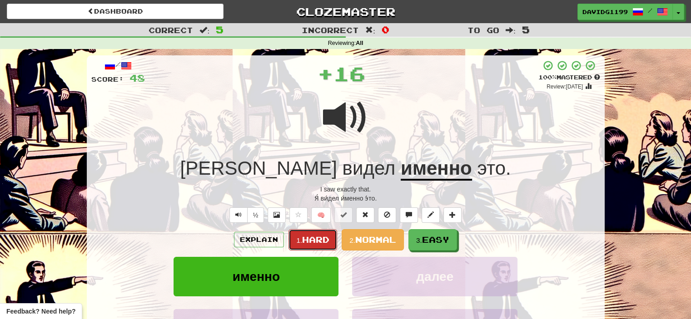
click at [306, 239] on span "Hard" at bounding box center [315, 240] width 27 height 10
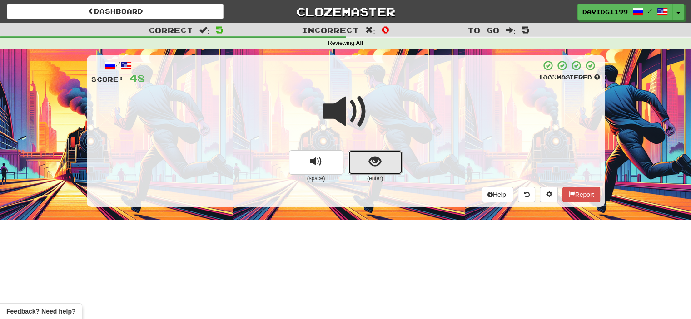
click at [360, 162] on button "show sentence" at bounding box center [375, 162] width 55 height 25
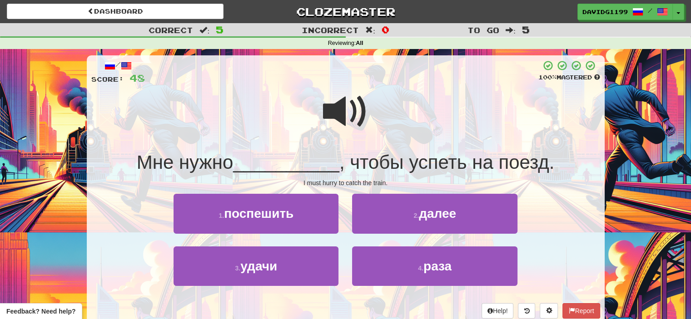
click at [347, 118] on span at bounding box center [345, 111] width 45 height 45
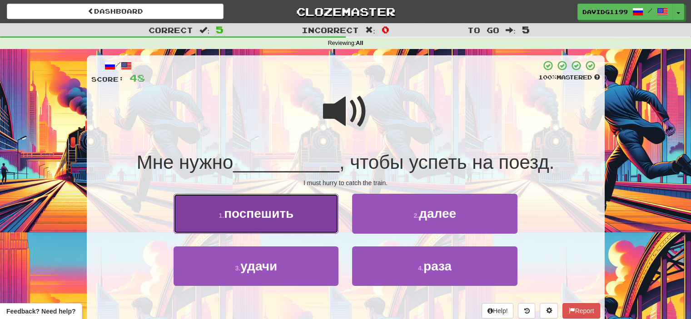
click at [296, 216] on button "1 . поспешить" at bounding box center [256, 214] width 165 height 40
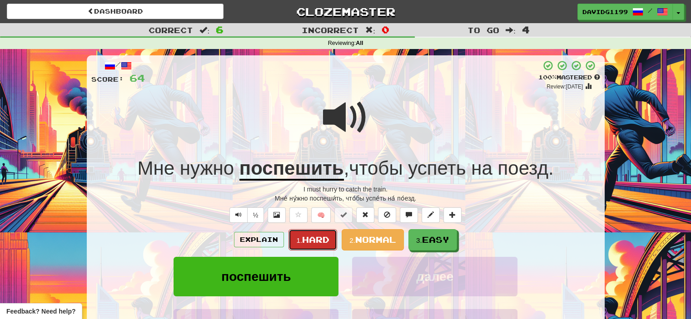
click at [315, 237] on span "Hard" at bounding box center [315, 240] width 27 height 10
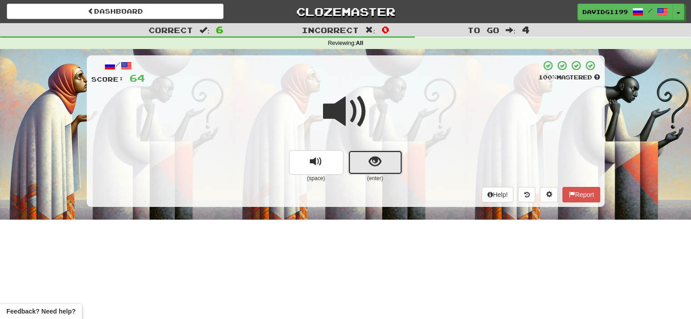
click at [363, 162] on button "show sentence" at bounding box center [375, 162] width 55 height 25
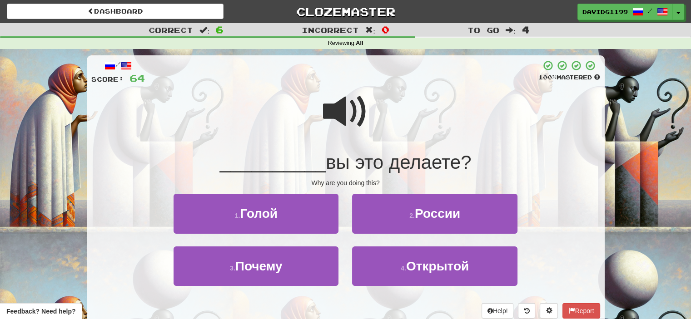
click at [373, 163] on span "вы это делаете?" at bounding box center [398, 162] width 145 height 21
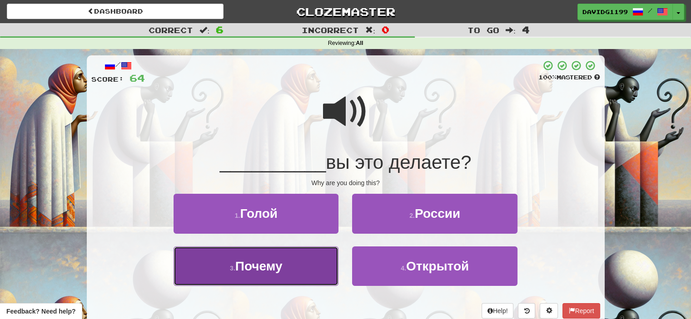
click at [305, 268] on button "3 . Почему" at bounding box center [256, 267] width 165 height 40
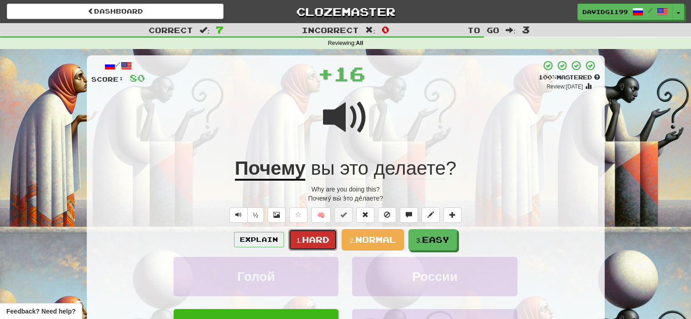
click at [317, 243] on span "Hard" at bounding box center [315, 240] width 27 height 10
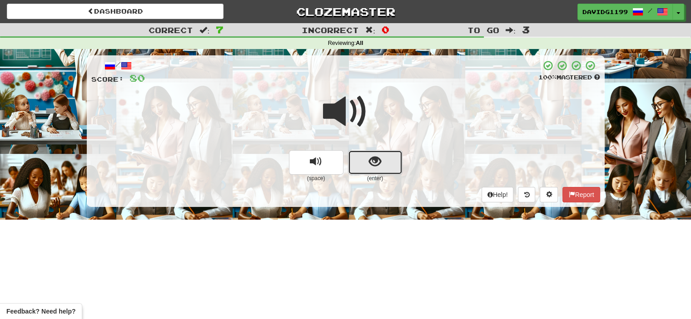
click at [355, 160] on button "show sentence" at bounding box center [375, 162] width 55 height 25
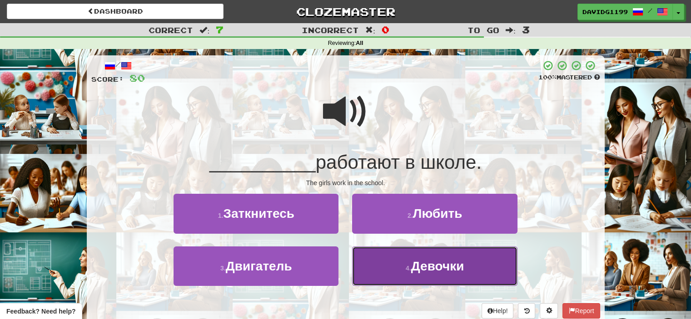
click at [387, 257] on button "4 . [GEOGRAPHIC_DATA]" at bounding box center [434, 267] width 165 height 40
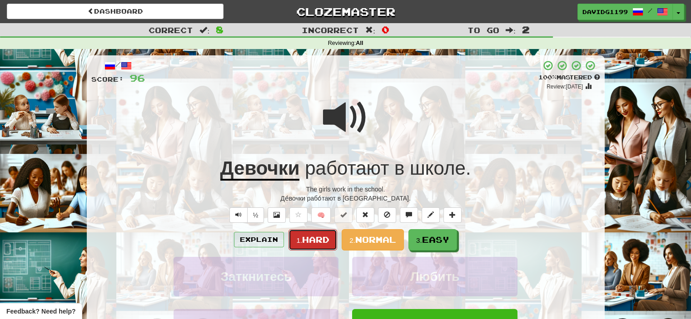
click at [320, 238] on span "Hard" at bounding box center [315, 240] width 27 height 10
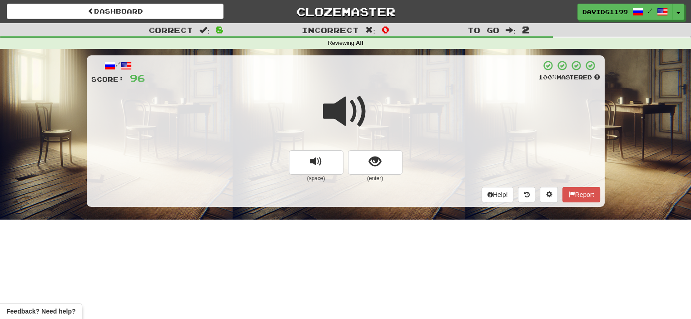
click at [348, 113] on span at bounding box center [345, 111] width 45 height 45
click at [361, 159] on button "show sentence" at bounding box center [375, 162] width 55 height 25
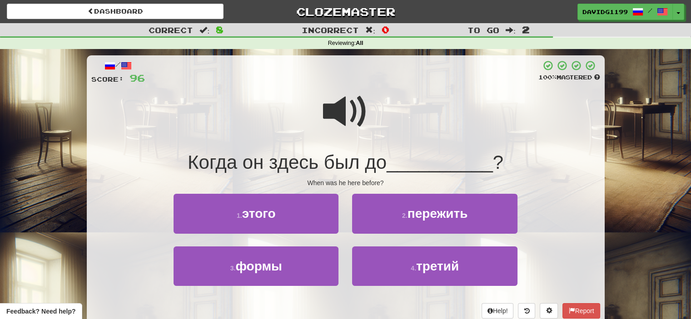
click at [346, 117] on span at bounding box center [345, 111] width 45 height 45
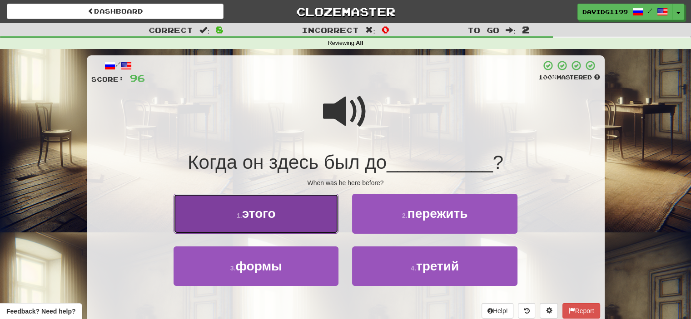
click at [313, 216] on button "1 . этого" at bounding box center [256, 214] width 165 height 40
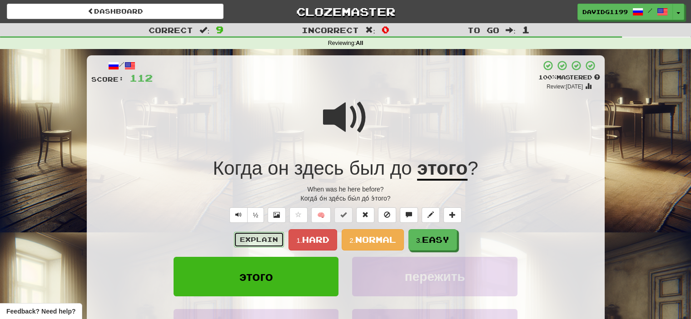
click at [262, 239] on button "Explain" at bounding box center [259, 239] width 50 height 15
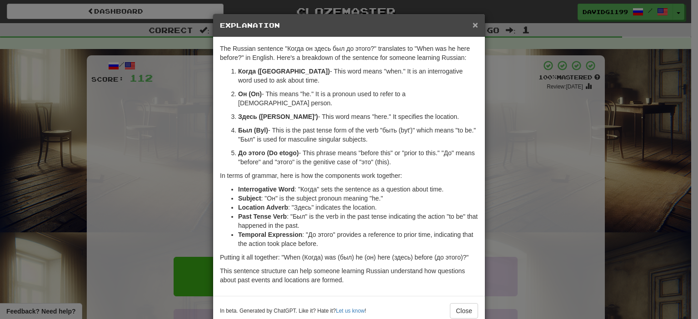
click at [472, 21] on span "×" at bounding box center [474, 25] width 5 height 10
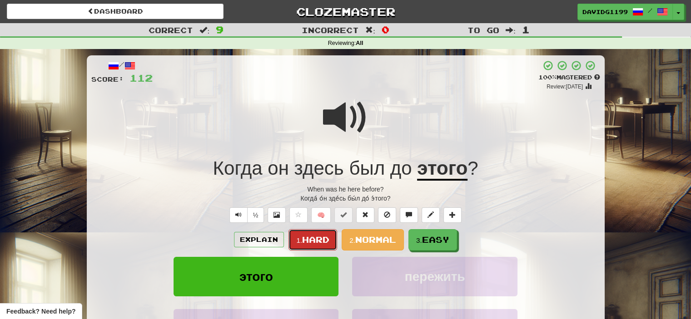
click at [315, 242] on span "Hard" at bounding box center [315, 240] width 27 height 10
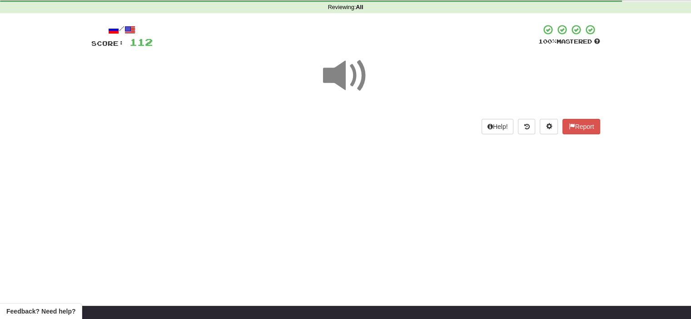
scroll to position [36, 0]
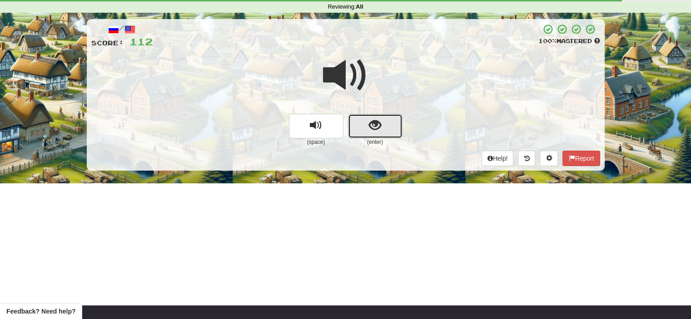
click at [363, 125] on button "show sentence" at bounding box center [375, 126] width 55 height 25
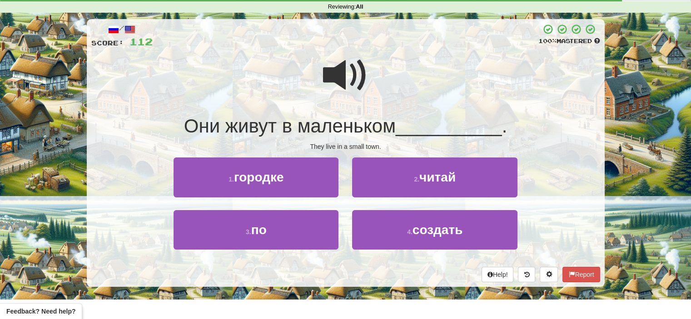
click at [345, 75] on span at bounding box center [345, 75] width 45 height 45
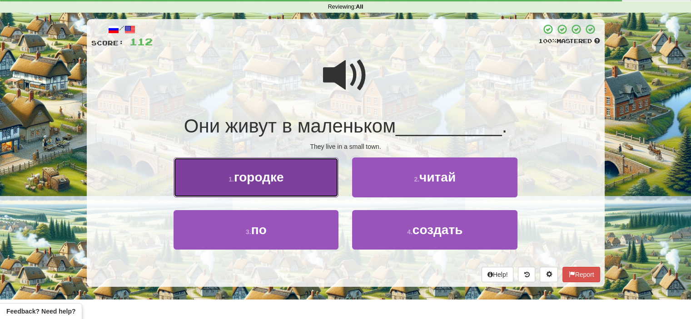
click at [303, 183] on button "1 . городке" at bounding box center [256, 178] width 165 height 40
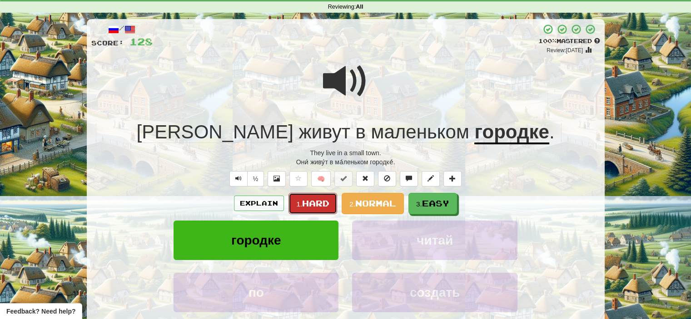
click at [318, 199] on span "Hard" at bounding box center [315, 204] width 27 height 10
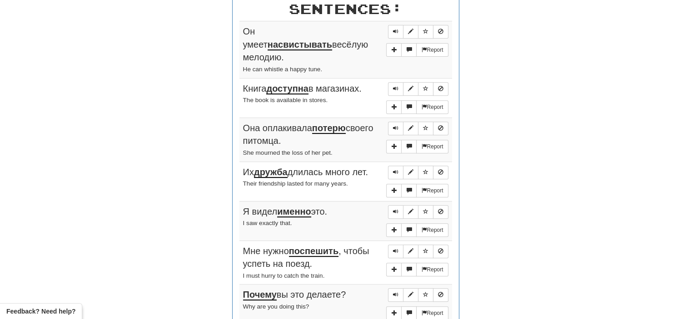
scroll to position [367, 0]
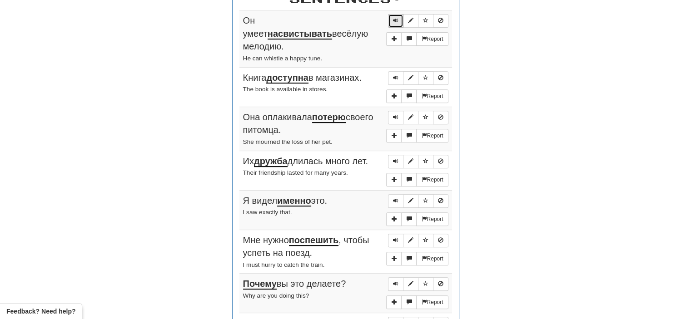
click at [397, 18] on span "Sentence controls" at bounding box center [395, 20] width 5 height 5
click at [393, 75] on span "Sentence controls" at bounding box center [395, 77] width 5 height 5
click at [394, 114] on span "Sentence controls" at bounding box center [395, 116] width 5 height 5
click at [396, 159] on span "Sentence controls" at bounding box center [395, 161] width 5 height 5
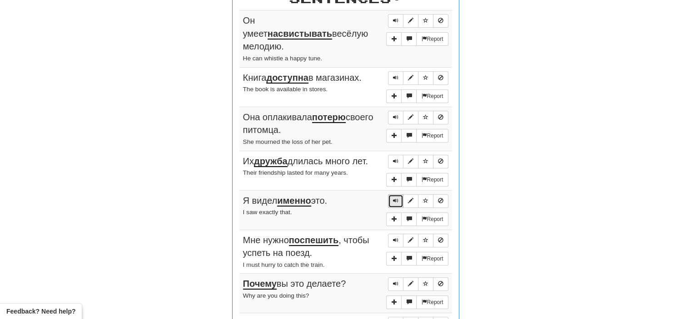
click at [394, 198] on span "Sentence controls" at bounding box center [395, 200] width 5 height 5
click at [394, 238] on span "Sentence controls" at bounding box center [395, 240] width 5 height 5
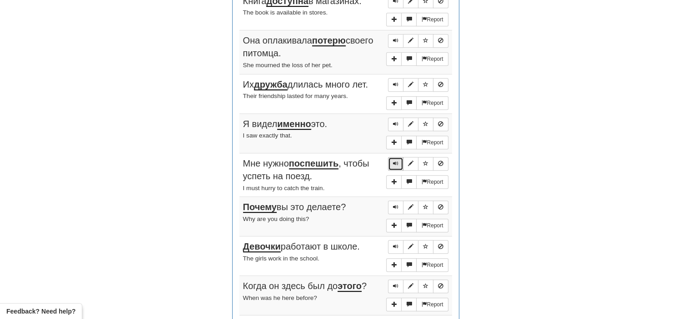
scroll to position [462, 0]
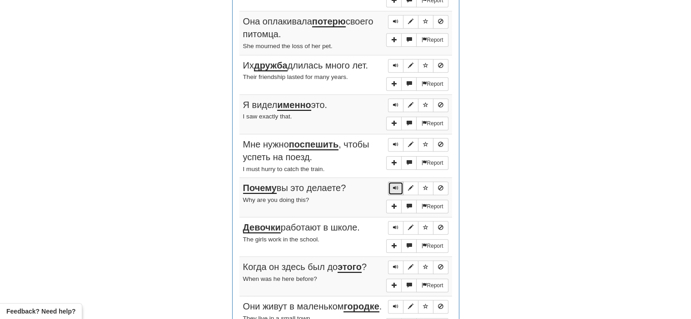
click at [395, 185] on span "Sentence controls" at bounding box center [395, 187] width 5 height 5
click at [397, 225] on span "Sentence controls" at bounding box center [395, 227] width 5 height 5
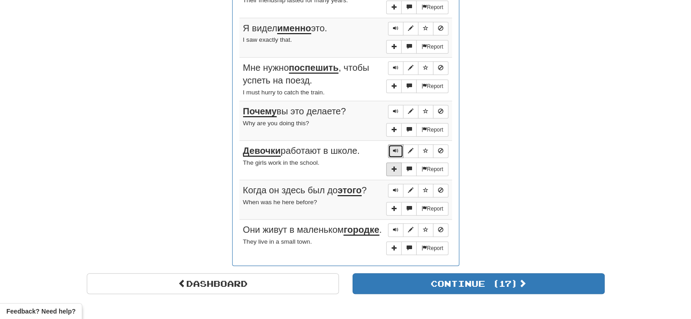
scroll to position [556, 0]
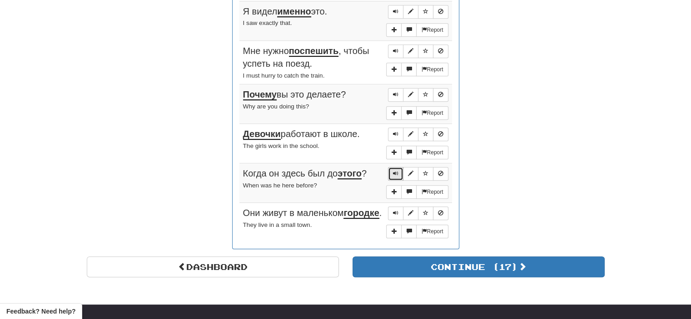
click at [396, 167] on button "Sentence controls" at bounding box center [395, 174] width 15 height 14
click at [396, 210] on span "Sentence controls" at bounding box center [395, 212] width 5 height 5
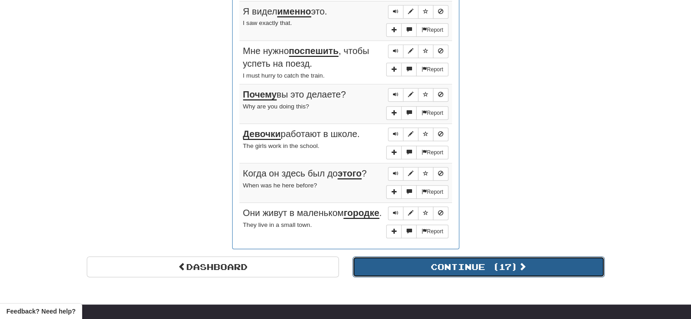
click at [432, 257] on button "Continue ( 17 )" at bounding box center [479, 267] width 252 height 21
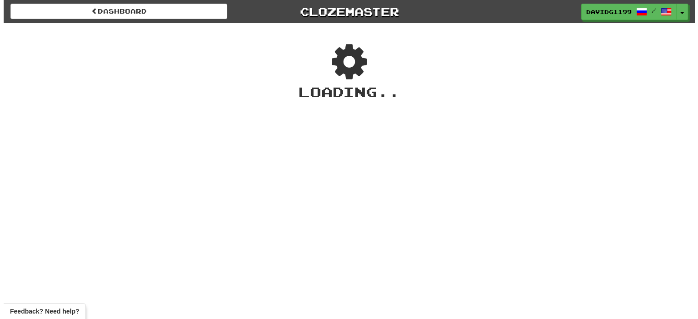
scroll to position [0, 0]
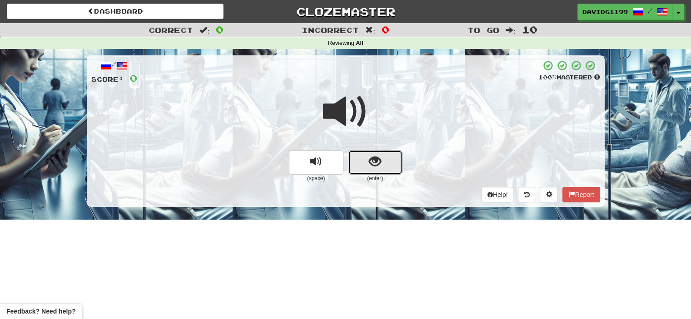
click at [363, 163] on button "show sentence" at bounding box center [375, 162] width 55 height 25
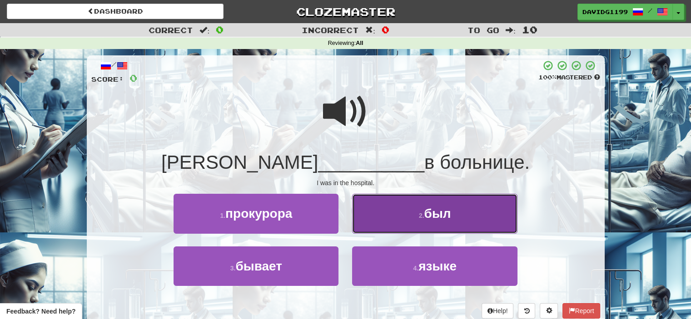
click at [392, 216] on button "2 . был" at bounding box center [434, 214] width 165 height 40
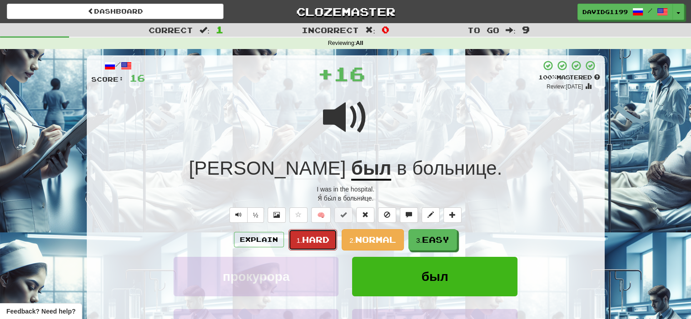
click at [319, 239] on span "Hard" at bounding box center [315, 240] width 27 height 10
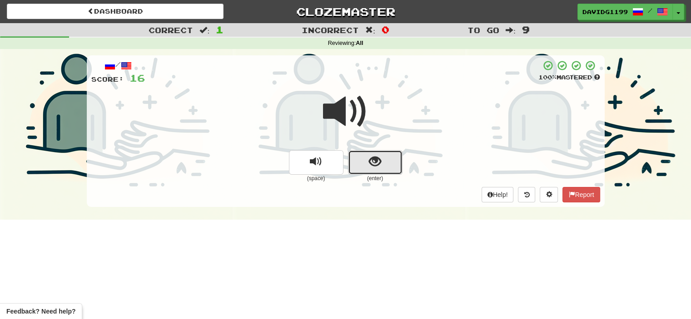
click at [368, 163] on button "show sentence" at bounding box center [375, 162] width 55 height 25
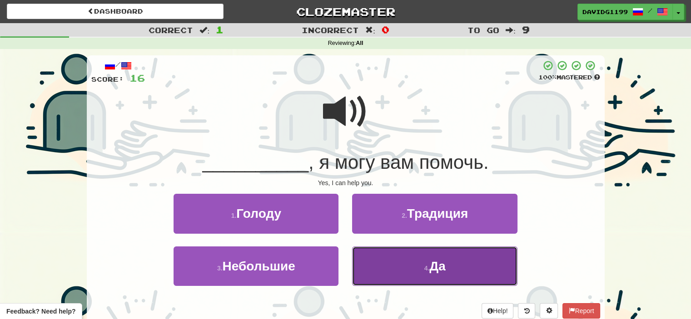
click at [392, 263] on button "4 . Да" at bounding box center [434, 267] width 165 height 40
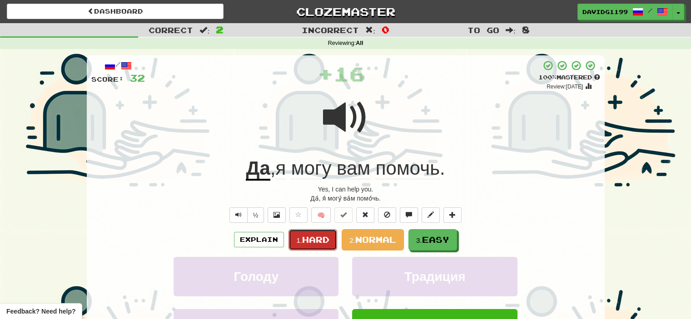
click at [313, 241] on span "Hard" at bounding box center [315, 240] width 27 height 10
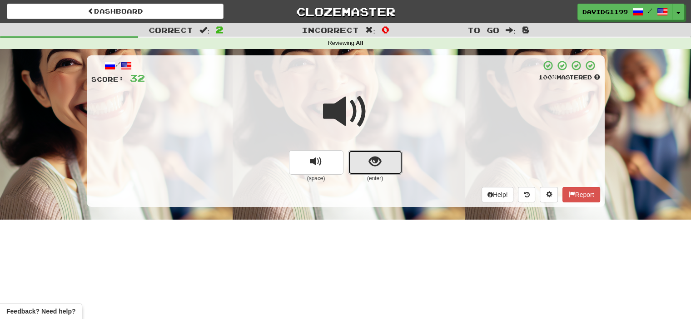
click at [362, 168] on button "show sentence" at bounding box center [375, 162] width 55 height 25
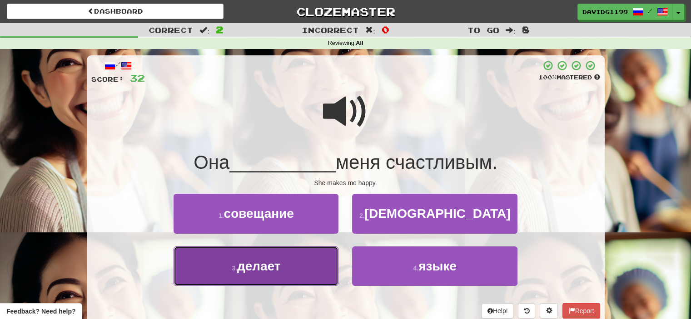
click at [319, 272] on button "3 . делает" at bounding box center [256, 267] width 165 height 40
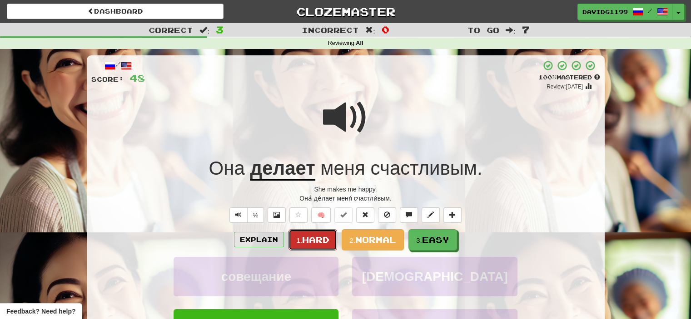
click at [308, 240] on span "Hard" at bounding box center [315, 240] width 27 height 10
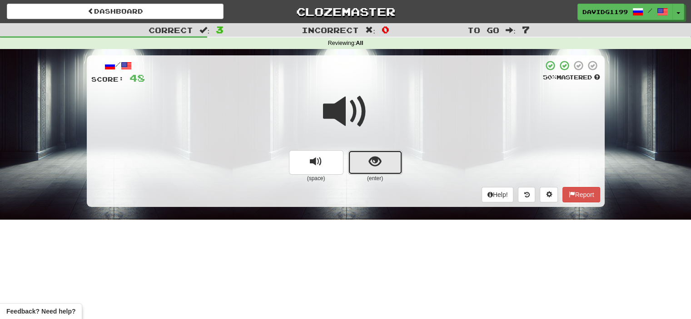
click at [358, 166] on button "show sentence" at bounding box center [375, 162] width 55 height 25
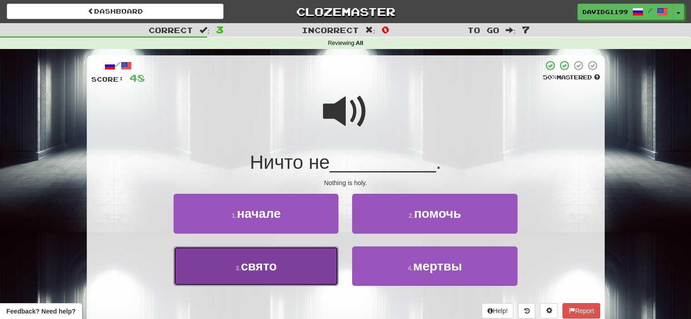
click at [308, 269] on button "3 . свято" at bounding box center [256, 267] width 165 height 40
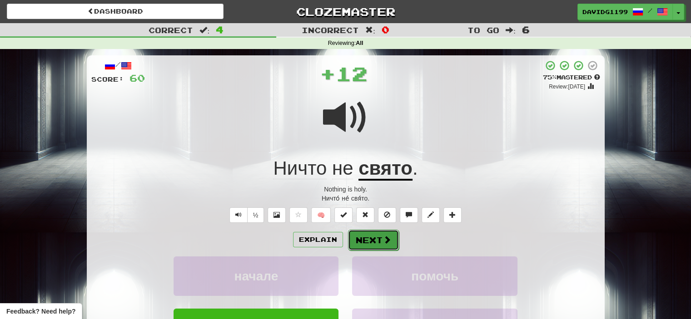
click at [371, 241] on button "Next" at bounding box center [373, 240] width 51 height 21
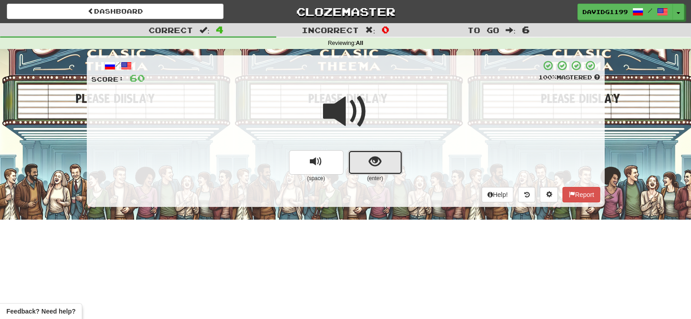
click at [368, 163] on button "show sentence" at bounding box center [375, 162] width 55 height 25
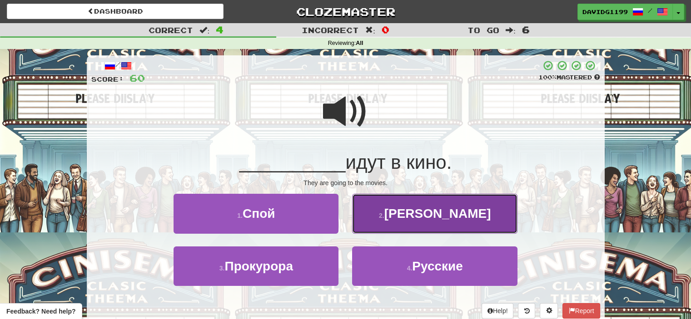
click at [379, 215] on button "2 . Они" at bounding box center [434, 214] width 165 height 40
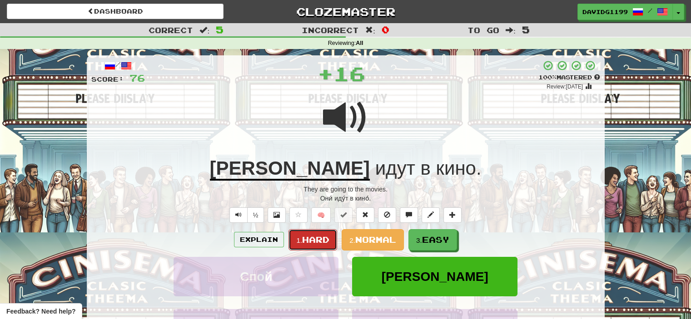
click at [316, 239] on span "Hard" at bounding box center [315, 240] width 27 height 10
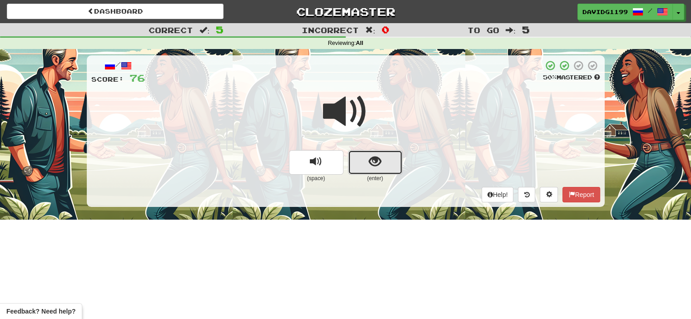
click at [359, 162] on button "show sentence" at bounding box center [375, 162] width 55 height 25
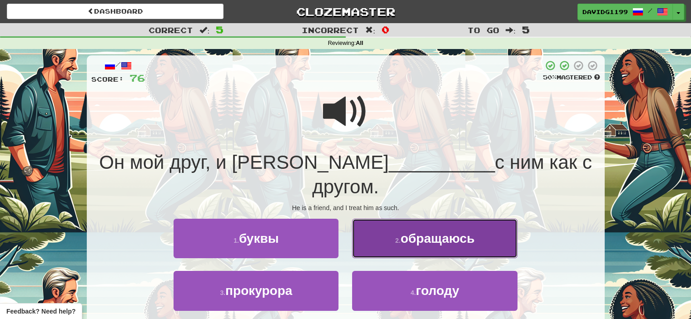
click at [400, 222] on button "2 . обращаюсь" at bounding box center [434, 239] width 165 height 40
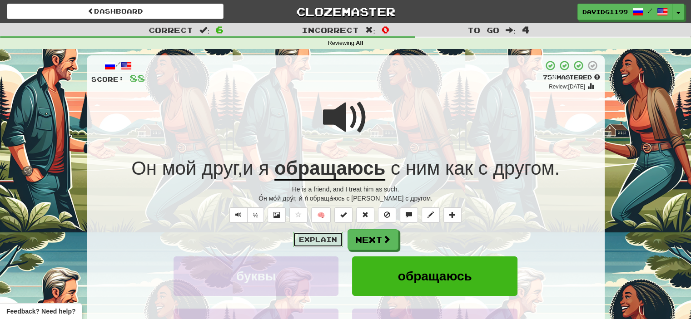
click at [323, 241] on button "Explain" at bounding box center [318, 239] width 50 height 15
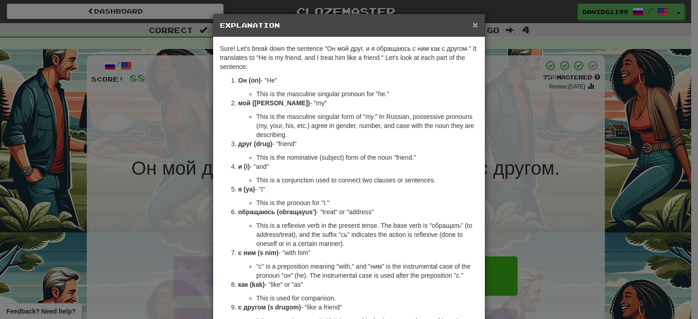
click at [472, 25] on span "×" at bounding box center [474, 25] width 5 height 10
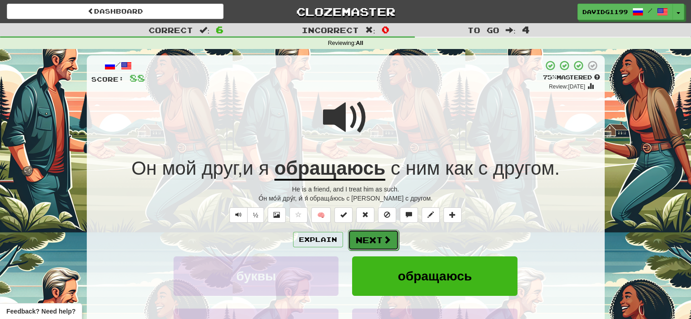
click at [368, 238] on button "Next" at bounding box center [373, 240] width 51 height 21
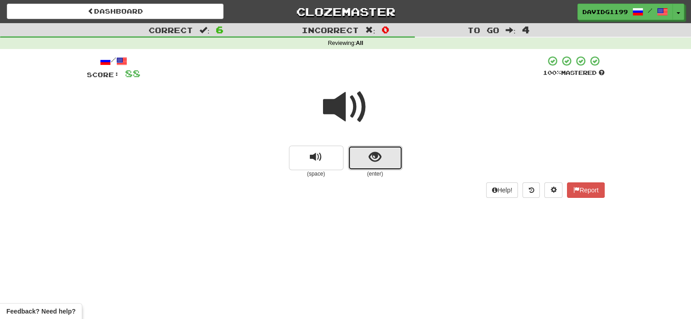
click at [353, 156] on button "show sentence" at bounding box center [375, 158] width 55 height 25
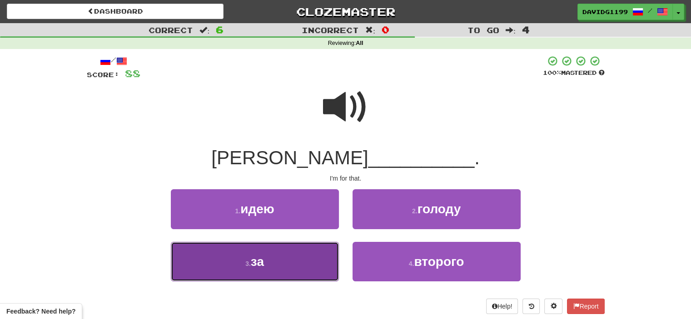
click at [289, 267] on button "3 . за" at bounding box center [255, 262] width 168 height 40
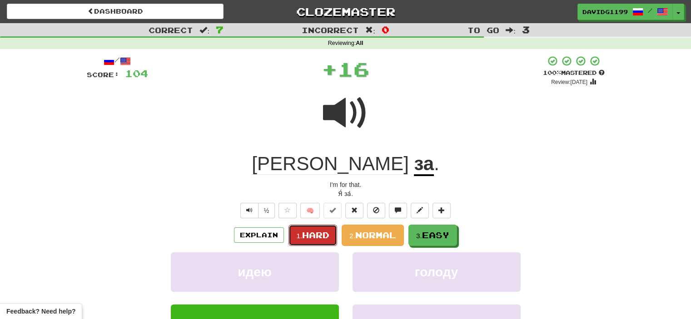
click at [318, 236] on span "Hard" at bounding box center [315, 235] width 27 height 10
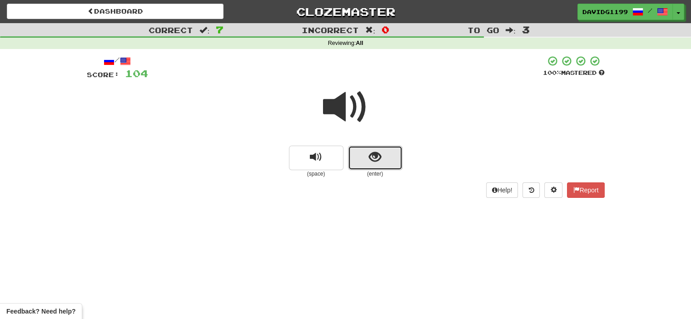
click at [363, 157] on button "show sentence" at bounding box center [375, 158] width 55 height 25
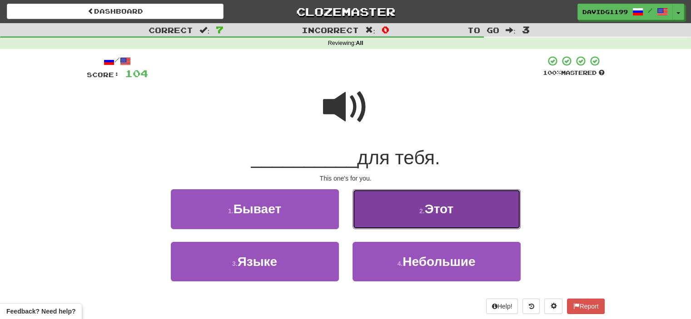
click at [412, 216] on button "2 . Этот" at bounding box center [437, 209] width 168 height 40
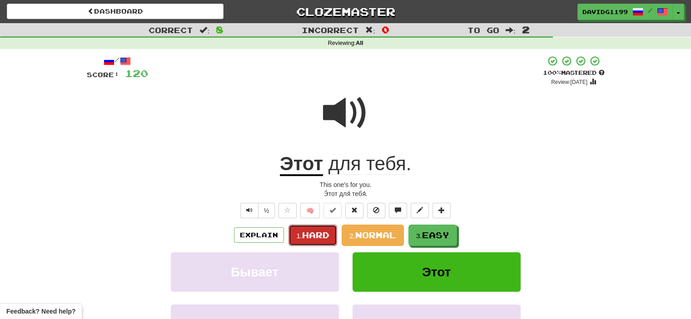
click at [325, 236] on span "Hard" at bounding box center [315, 235] width 27 height 10
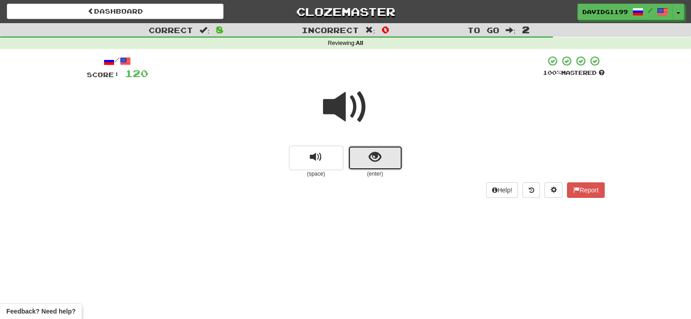
click at [355, 153] on button "show sentence" at bounding box center [375, 158] width 55 height 25
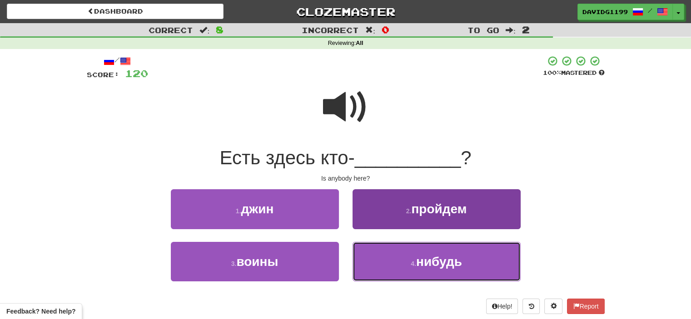
click at [417, 259] on span "нибудь" at bounding box center [439, 262] width 46 height 14
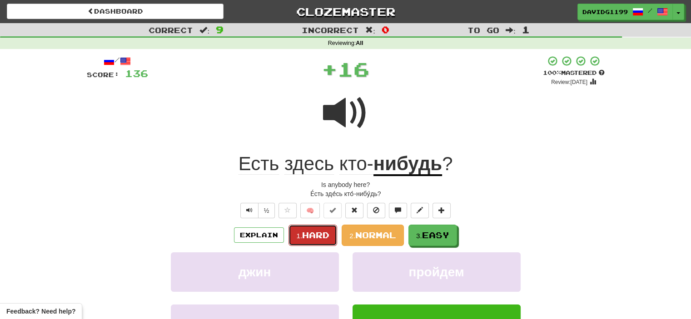
click at [321, 234] on span "Hard" at bounding box center [315, 235] width 27 height 10
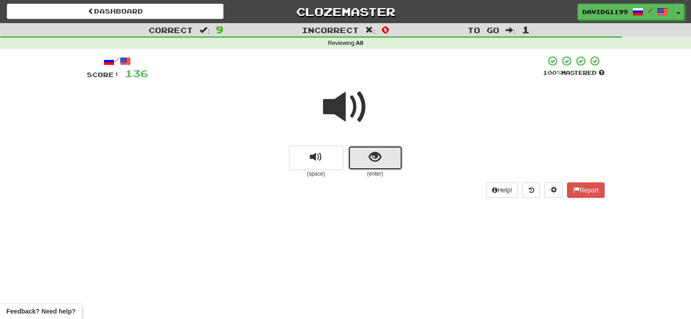
click at [364, 157] on button "show sentence" at bounding box center [375, 158] width 55 height 25
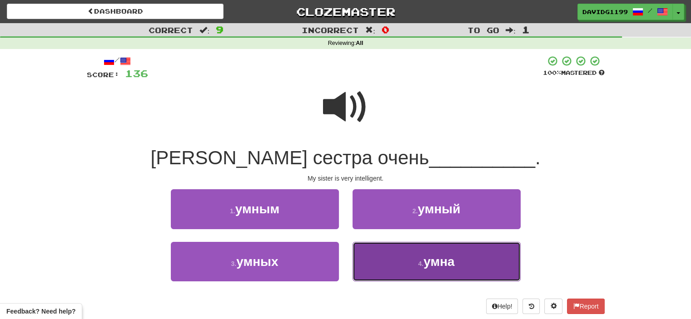
click at [403, 260] on button "4 . умна" at bounding box center [437, 262] width 168 height 40
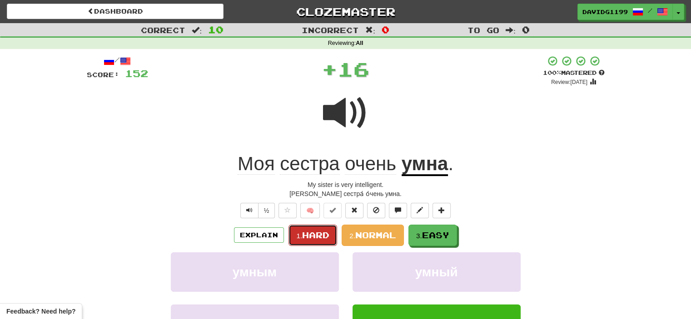
click at [309, 232] on span "Hard" at bounding box center [315, 235] width 27 height 10
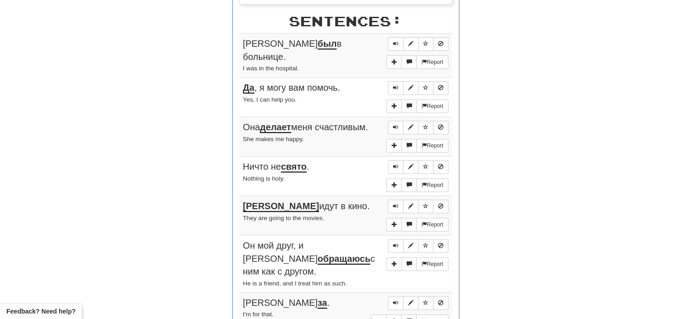
scroll to position [345, 0]
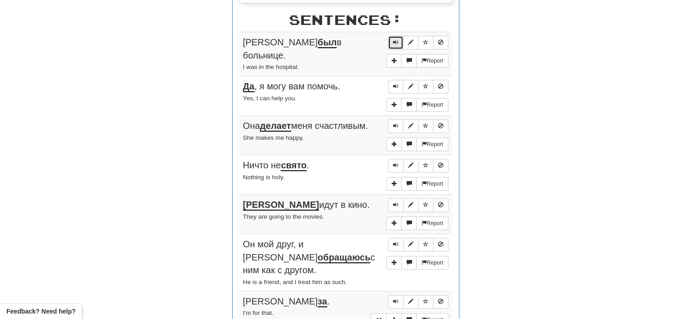
click at [397, 40] on span "Sentence controls" at bounding box center [395, 42] width 5 height 5
click at [398, 84] on span "Sentence controls" at bounding box center [395, 86] width 5 height 5
click at [396, 123] on span "Sentence controls" at bounding box center [395, 125] width 5 height 5
click at [396, 163] on span "Sentence controls" at bounding box center [395, 165] width 5 height 5
click at [396, 199] on button "Sentence controls" at bounding box center [395, 206] width 15 height 14
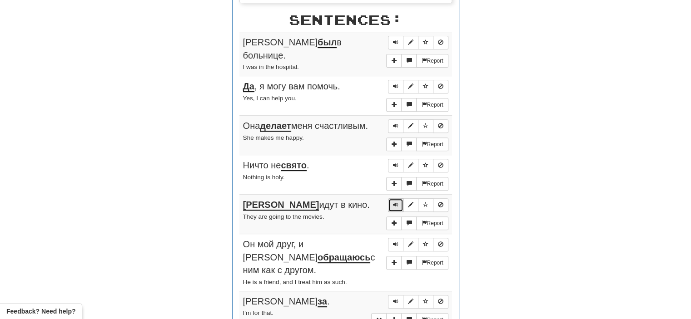
click at [395, 202] on span "Sentence controls" at bounding box center [395, 204] width 5 height 5
click at [398, 242] on span "Sentence controls" at bounding box center [395, 244] width 5 height 5
click at [394, 299] on span "Sentence controls" at bounding box center [395, 301] width 5 height 5
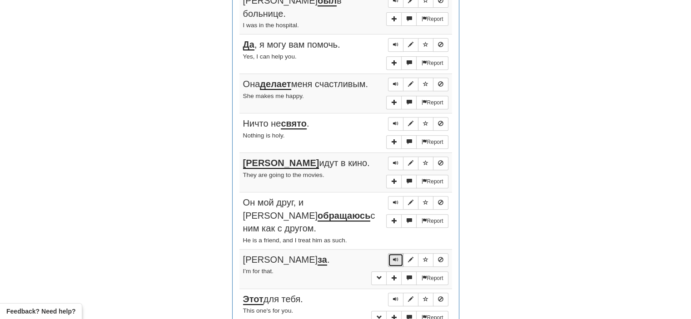
scroll to position [443, 0]
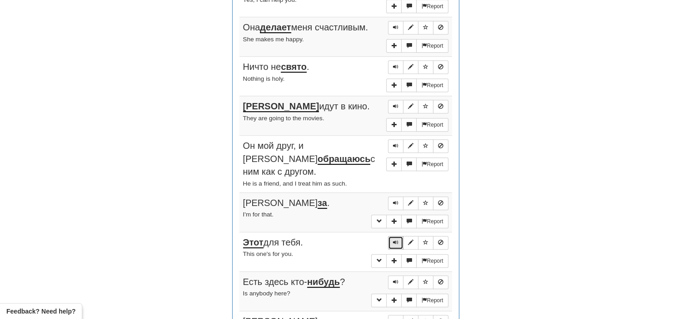
click at [396, 240] on span "Sentence controls" at bounding box center [395, 242] width 5 height 5
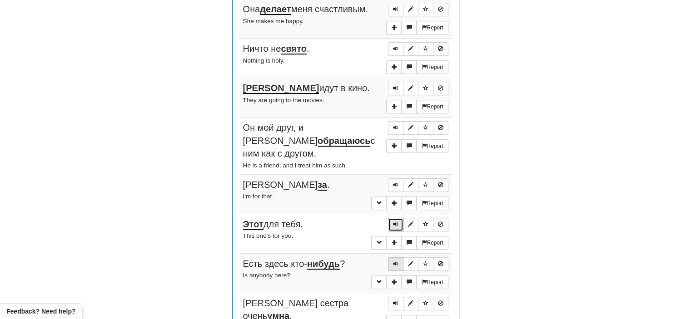
scroll to position [464, 0]
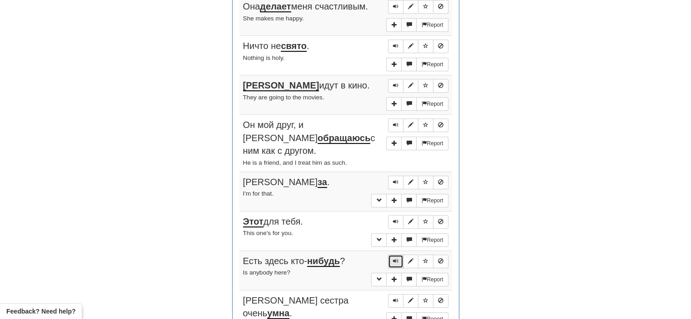
click at [393, 258] on span "Sentence controls" at bounding box center [395, 260] width 5 height 5
click at [395, 298] on span "Sentence controls" at bounding box center [395, 300] width 5 height 5
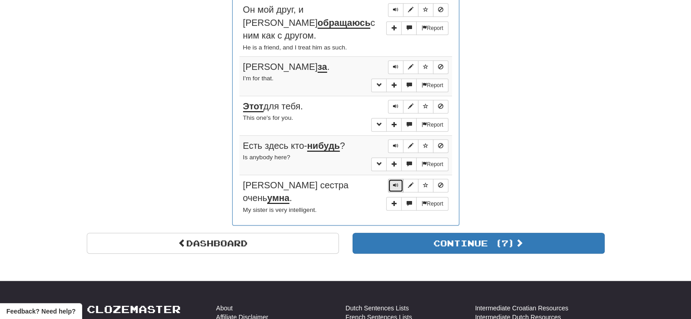
scroll to position [581, 0]
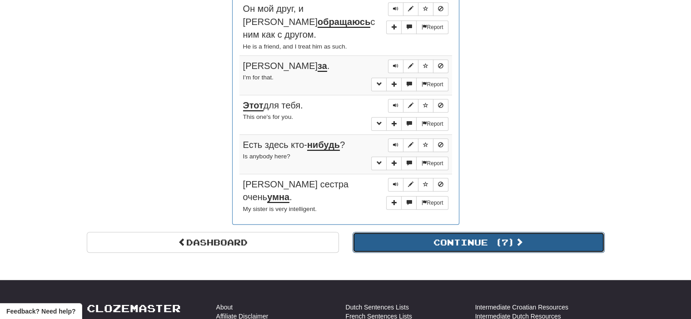
click at [412, 232] on button "Continue ( 7 )" at bounding box center [479, 242] width 252 height 21
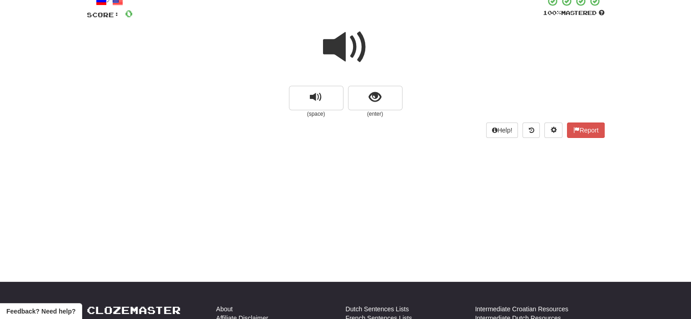
scroll to position [60, 0]
click at [359, 89] on button "show sentence" at bounding box center [375, 98] width 55 height 25
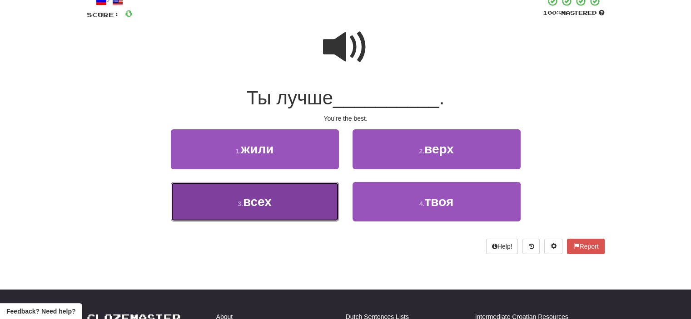
click at [294, 208] on button "3 . всех" at bounding box center [255, 202] width 168 height 40
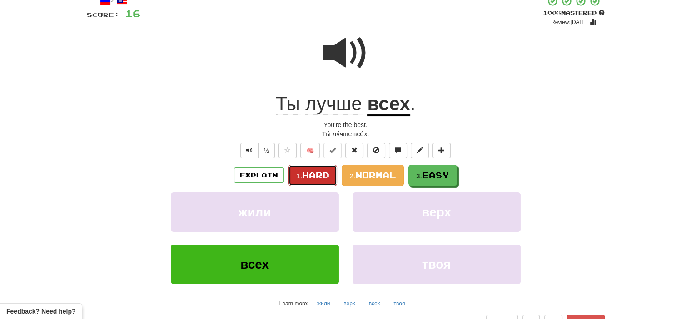
click at [317, 170] on span "Hard" at bounding box center [315, 175] width 27 height 10
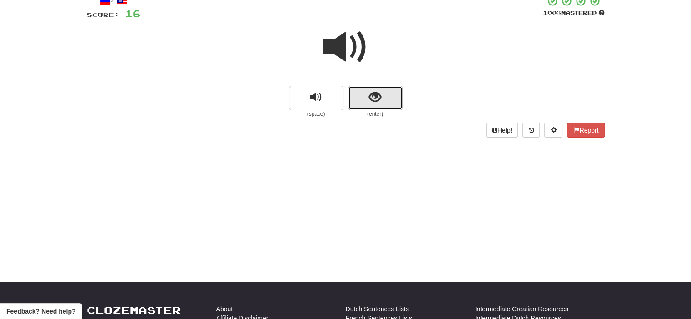
click at [363, 103] on button "show sentence" at bounding box center [375, 98] width 55 height 25
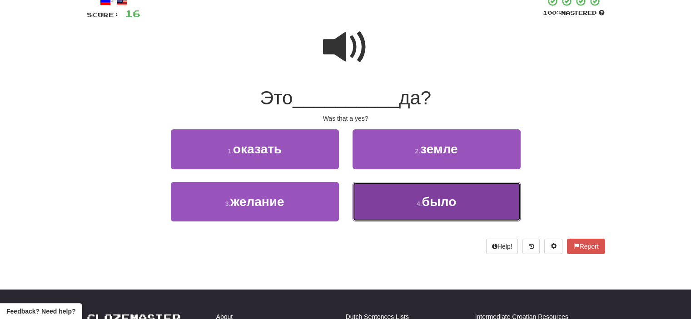
click at [380, 200] on button "4 . было" at bounding box center [437, 202] width 168 height 40
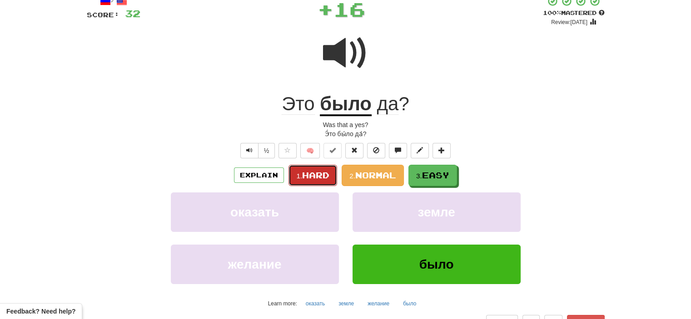
click at [304, 169] on button "1. Hard" at bounding box center [312, 175] width 49 height 21
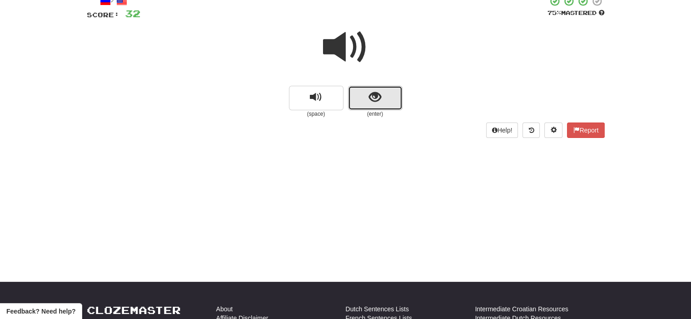
click at [353, 99] on button "show sentence" at bounding box center [375, 98] width 55 height 25
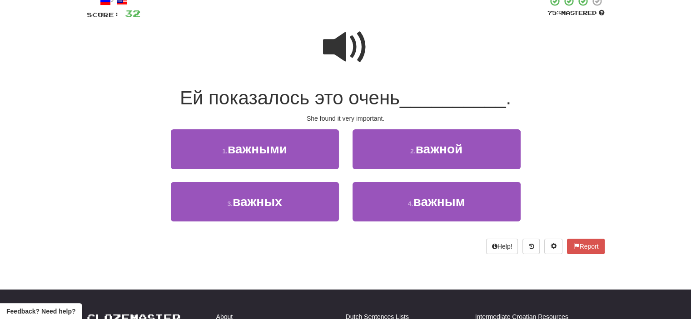
click at [351, 52] on span at bounding box center [345, 47] width 45 height 45
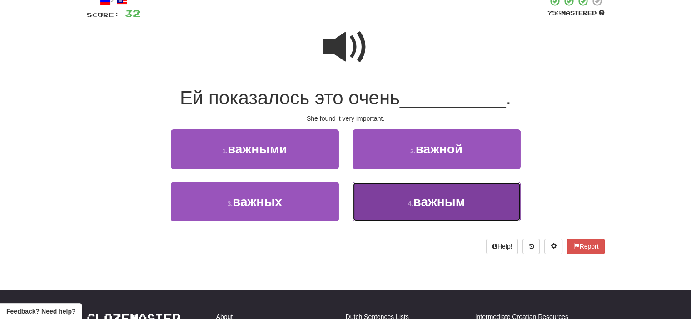
click at [387, 190] on button "4 . важным" at bounding box center [437, 202] width 168 height 40
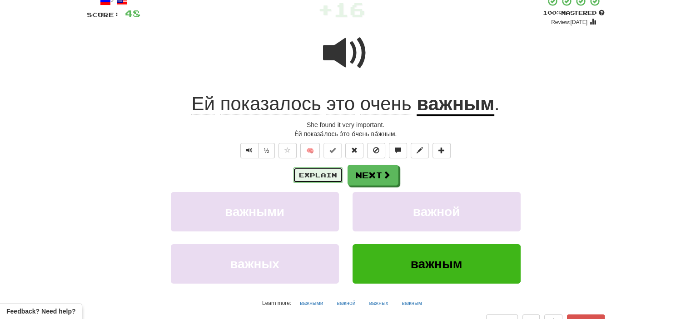
click at [324, 174] on button "Explain" at bounding box center [318, 175] width 50 height 15
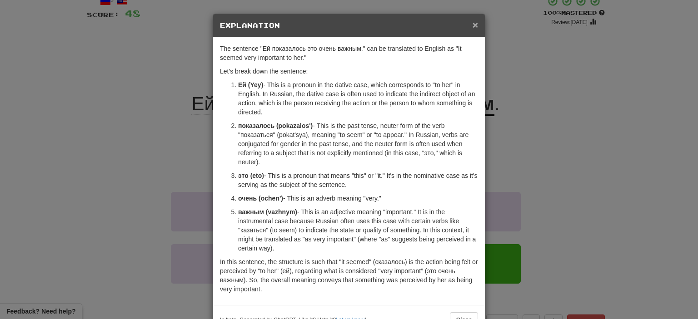
click at [472, 25] on span "×" at bounding box center [474, 25] width 5 height 10
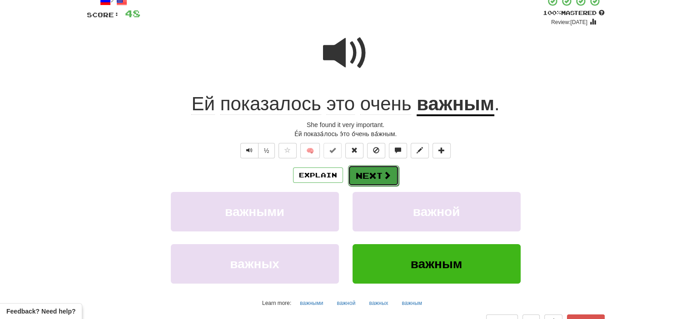
click at [371, 174] on button "Next" at bounding box center [373, 175] width 51 height 21
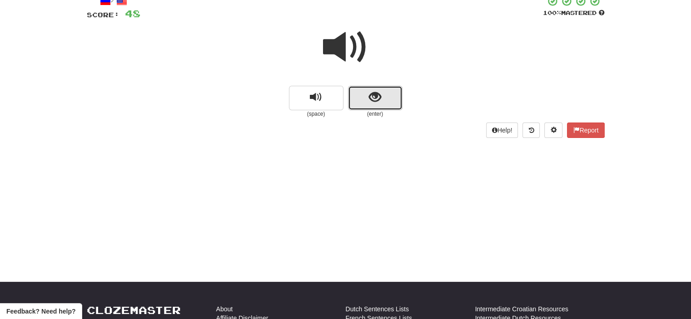
click at [357, 101] on button "show sentence" at bounding box center [375, 98] width 55 height 25
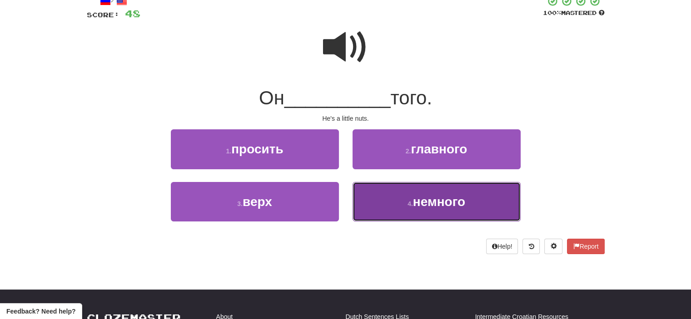
click at [400, 203] on button "4 . немного" at bounding box center [437, 202] width 168 height 40
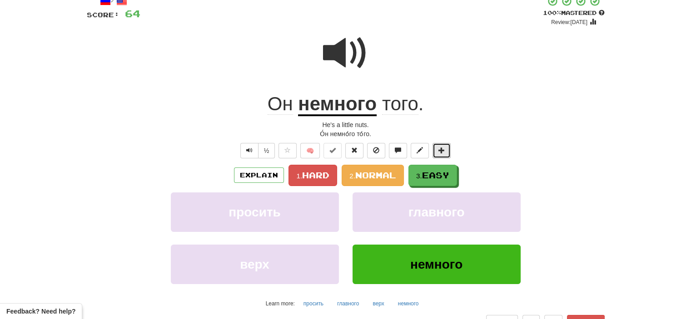
click at [440, 150] on span at bounding box center [441, 150] width 6 height 6
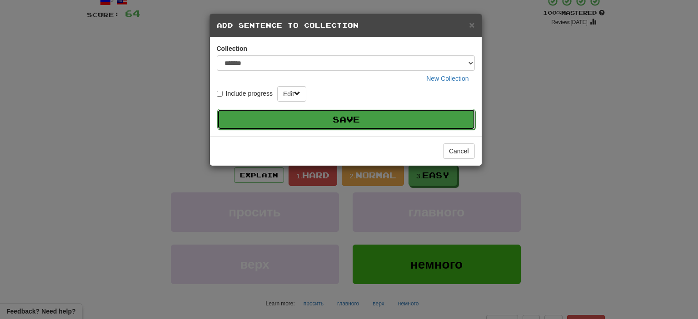
click at [376, 121] on button "Save" at bounding box center [346, 119] width 258 height 21
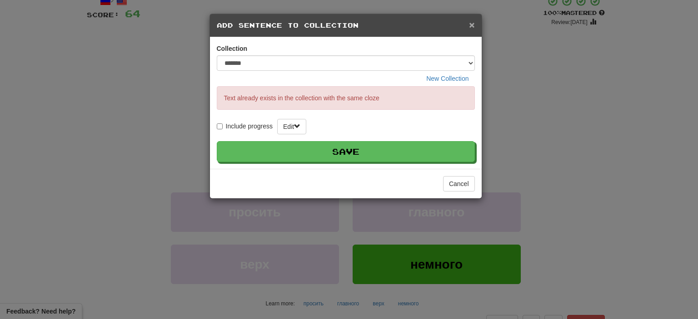
click at [471, 22] on span "×" at bounding box center [471, 25] width 5 height 10
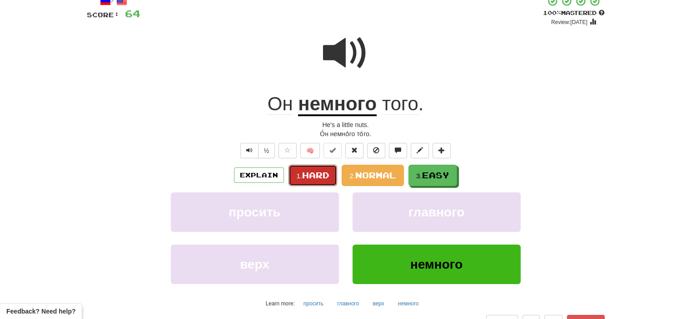
click at [325, 176] on span "Hard" at bounding box center [315, 175] width 27 height 10
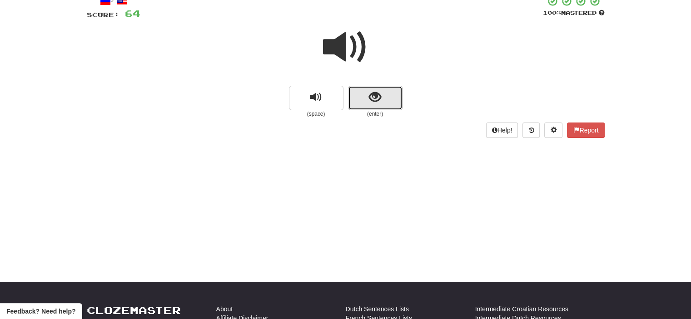
click at [367, 95] on button "show sentence" at bounding box center [375, 98] width 55 height 25
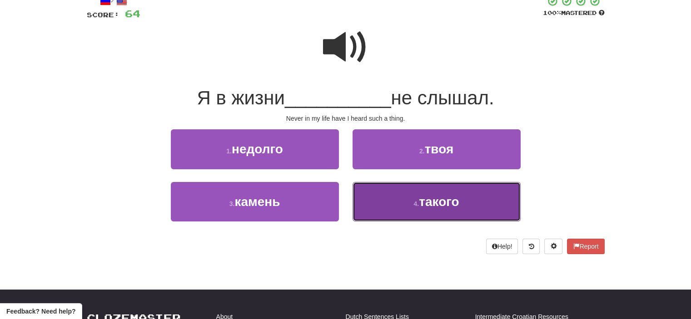
click at [395, 208] on button "4 . такого" at bounding box center [437, 202] width 168 height 40
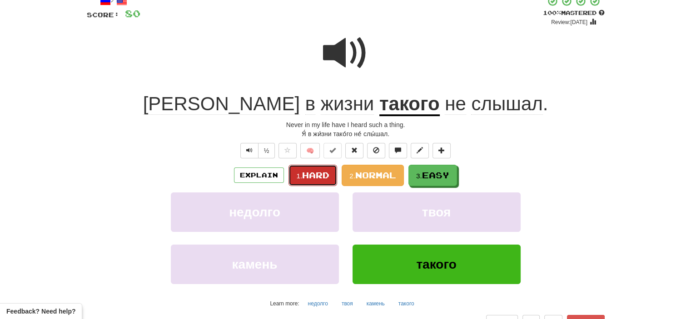
click at [309, 172] on span "Hard" at bounding box center [315, 175] width 27 height 10
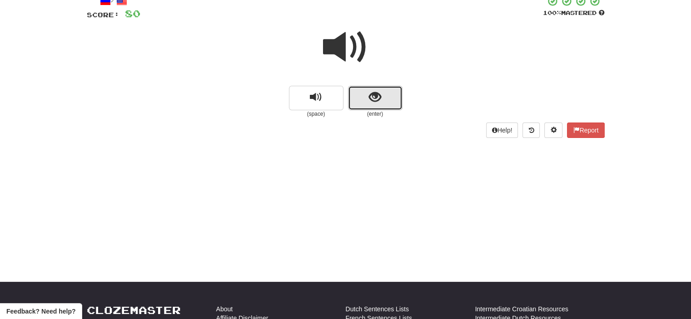
click at [361, 94] on button "show sentence" at bounding box center [375, 98] width 55 height 25
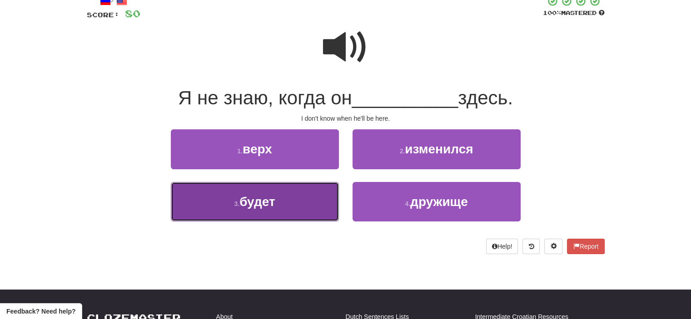
click at [322, 207] on button "3 . будет" at bounding box center [255, 202] width 168 height 40
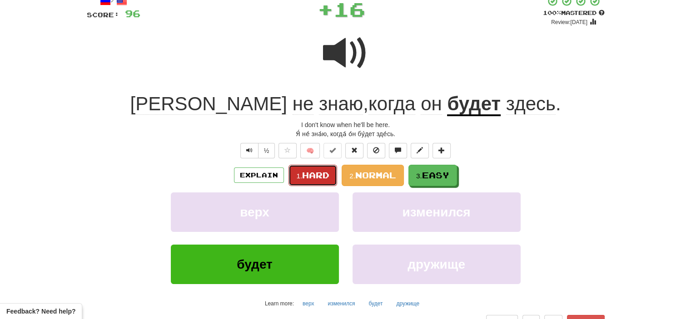
click at [311, 172] on span "Hard" at bounding box center [315, 175] width 27 height 10
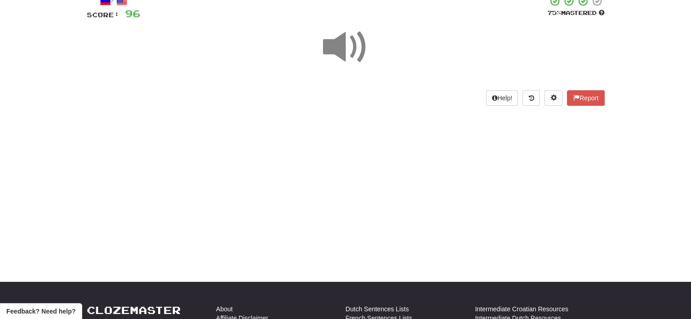
scroll to position [0, 0]
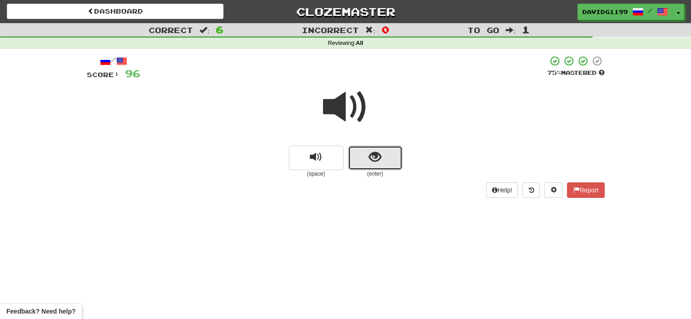
click at [359, 153] on button "show sentence" at bounding box center [375, 158] width 55 height 25
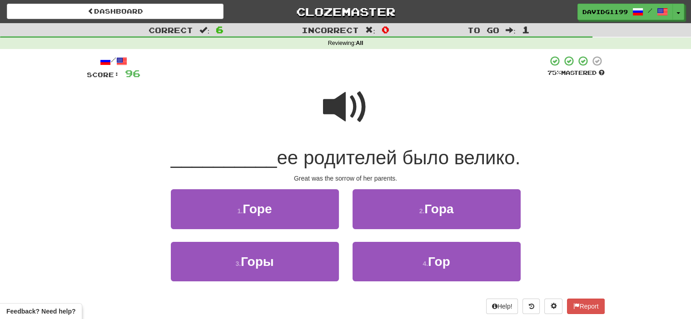
click at [349, 109] on span at bounding box center [345, 106] width 45 height 45
click at [356, 101] on span at bounding box center [345, 106] width 45 height 45
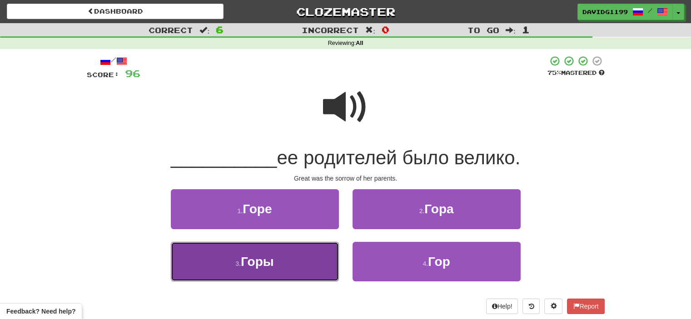
click at [304, 260] on button "3 . Горы" at bounding box center [255, 262] width 168 height 40
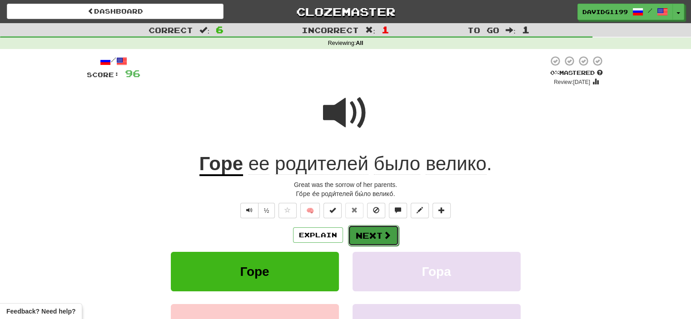
click at [373, 230] on button "Next" at bounding box center [373, 235] width 51 height 21
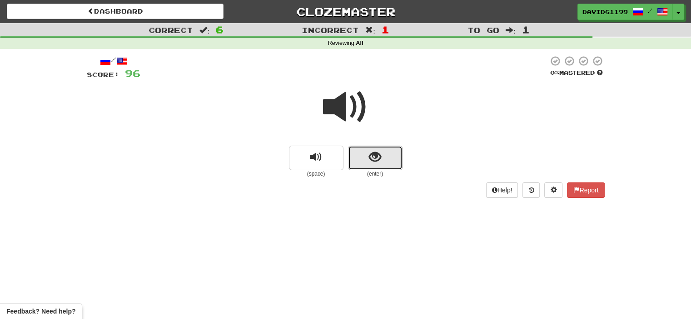
click at [360, 158] on button "show sentence" at bounding box center [375, 158] width 55 height 25
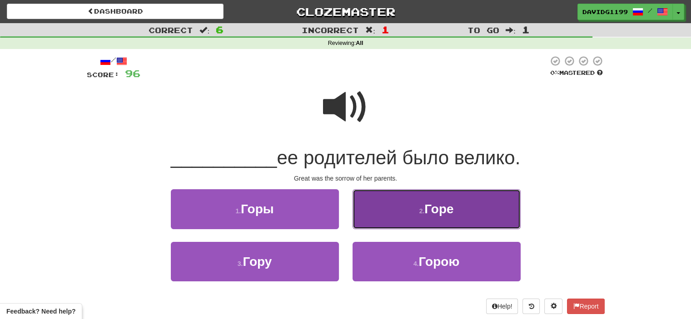
click at [369, 204] on button "2 . [GEOGRAPHIC_DATA]" at bounding box center [437, 209] width 168 height 40
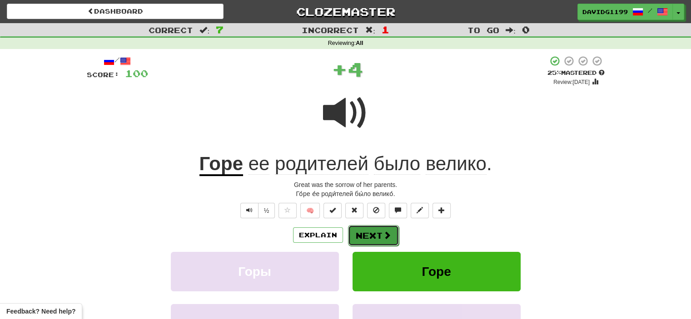
click at [367, 235] on button "Next" at bounding box center [373, 235] width 51 height 21
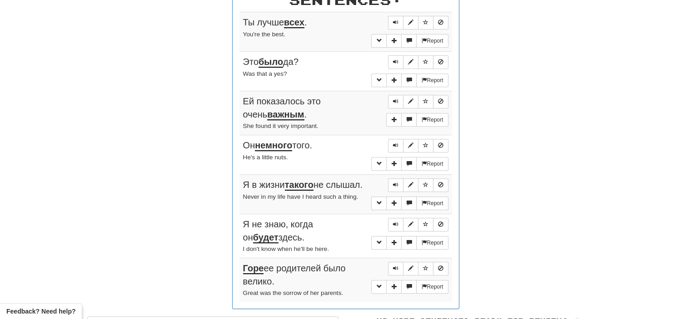
scroll to position [365, 0]
click at [393, 20] on span "Sentence controls" at bounding box center [395, 21] width 5 height 5
click at [395, 59] on span "Sentence controls" at bounding box center [395, 61] width 5 height 5
click at [397, 100] on span "Sentence controls" at bounding box center [395, 100] width 5 height 5
click at [395, 142] on span "Sentence controls" at bounding box center [395, 144] width 5 height 5
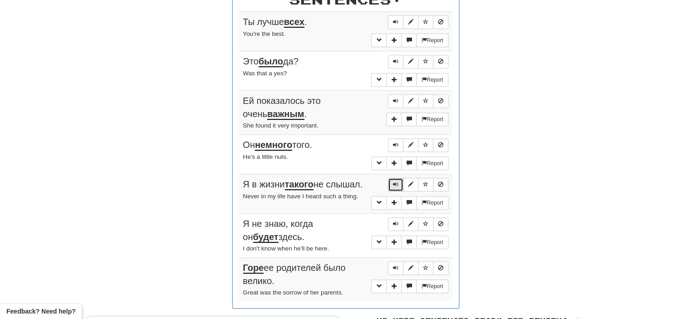
click at [395, 182] on span "Sentence controls" at bounding box center [395, 184] width 5 height 5
click at [394, 224] on span "Sentence controls" at bounding box center [395, 223] width 5 height 5
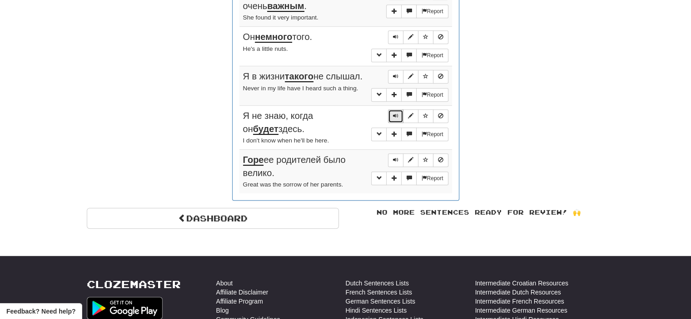
scroll to position [477, 0]
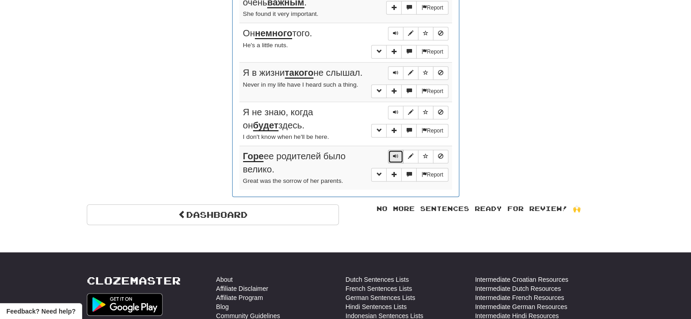
click at [396, 155] on span "Sentence controls" at bounding box center [395, 156] width 5 height 5
